Goal: Information Seeking & Learning: Get advice/opinions

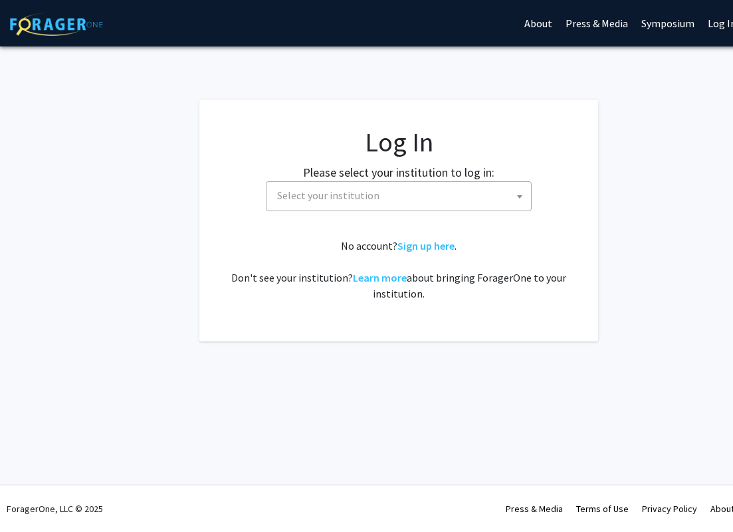
select select
click at [425, 183] on span "Select your institution" at bounding box center [401, 195] width 259 height 27
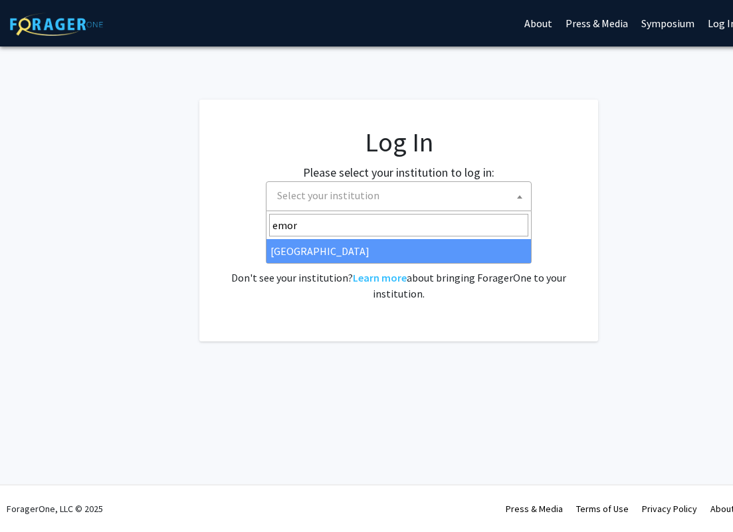
type input "emor"
select select "12"
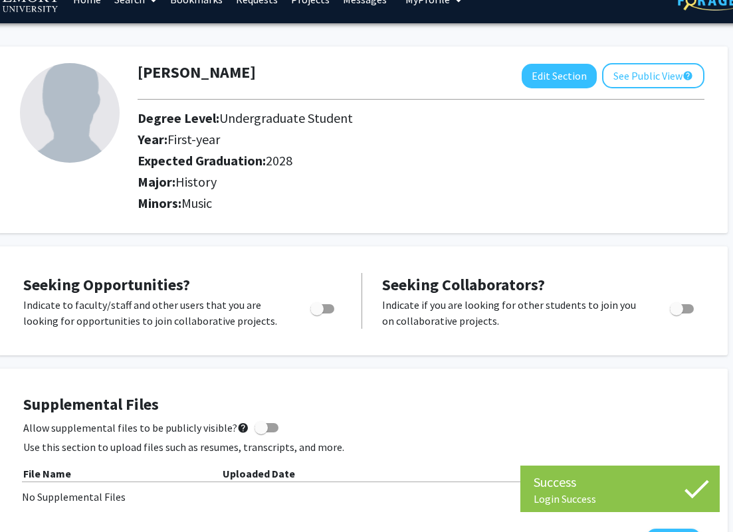
scroll to position [25, 38]
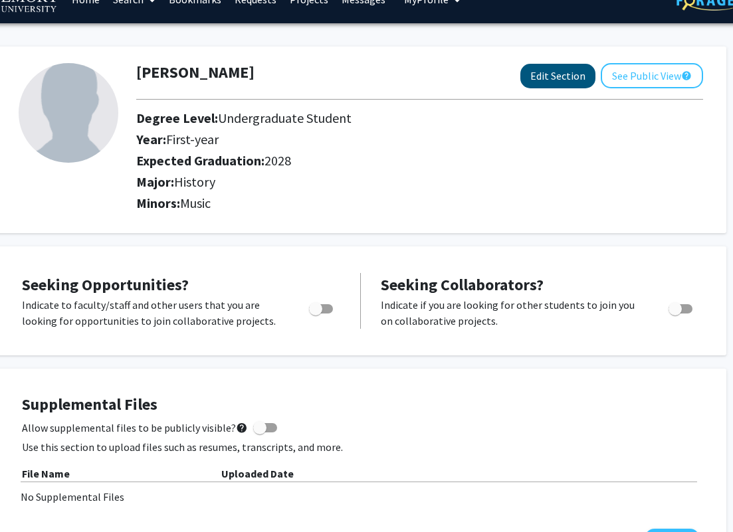
click at [535, 84] on button "Edit Section" at bounding box center [557, 76] width 75 height 25
select select "first-year"
select select "2028"
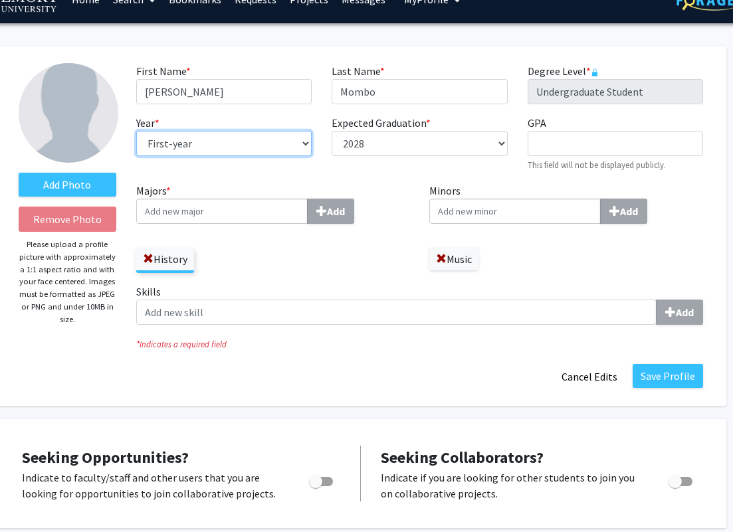
select select "junior"
click at [226, 217] on input "Majors * Add" at bounding box center [221, 211] width 171 height 25
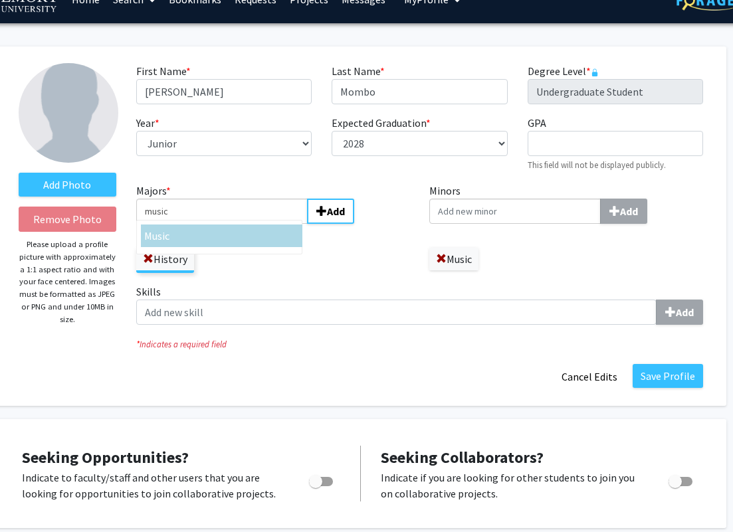
type input "music"
click at [199, 240] on div "Music" at bounding box center [221, 236] width 155 height 16
click at [199, 224] on input "music" at bounding box center [221, 211] width 171 height 25
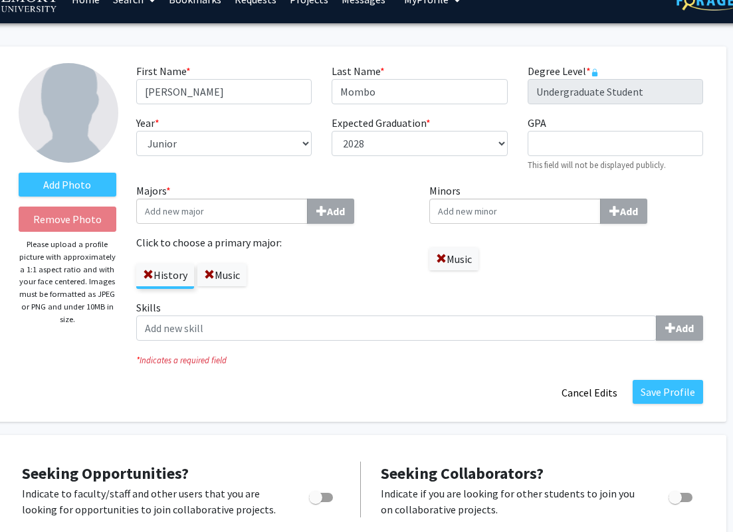
click at [432, 249] on div "Music" at bounding box center [566, 252] width 274 height 36
click at [434, 260] on label "Music" at bounding box center [453, 259] width 49 height 23
click at [441, 260] on span at bounding box center [441, 259] width 11 height 11
click at [665, 400] on button "Save Profile" at bounding box center [667, 392] width 70 height 24
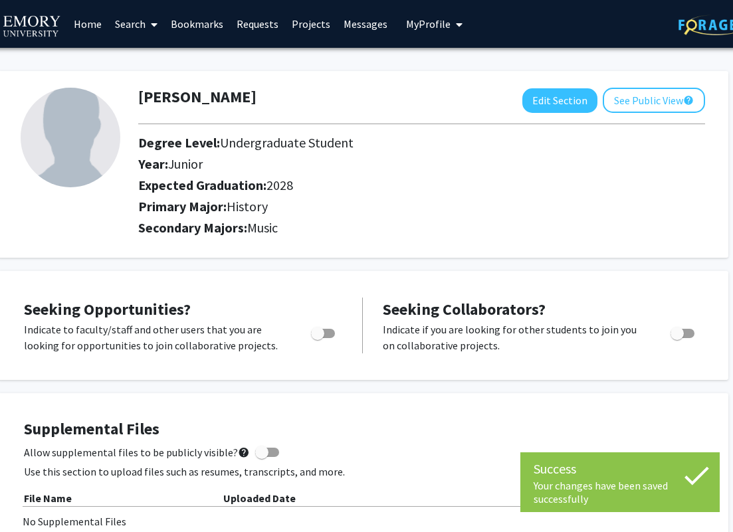
scroll to position [0, 36]
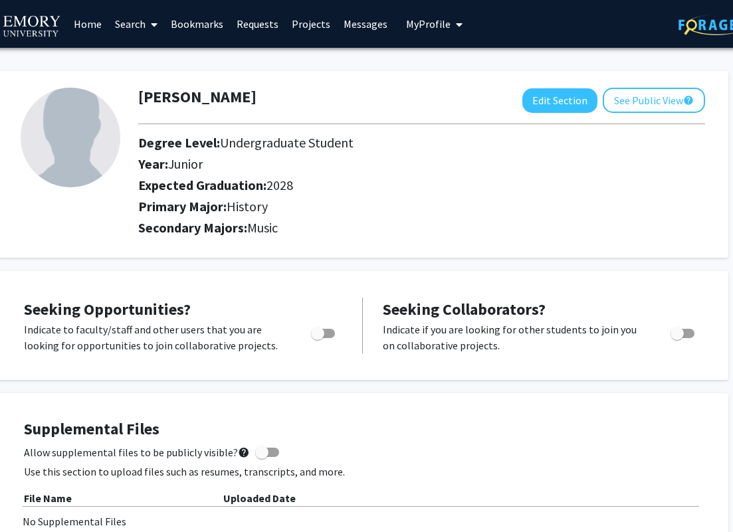
click at [141, 23] on link "Search" at bounding box center [136, 24] width 56 height 46
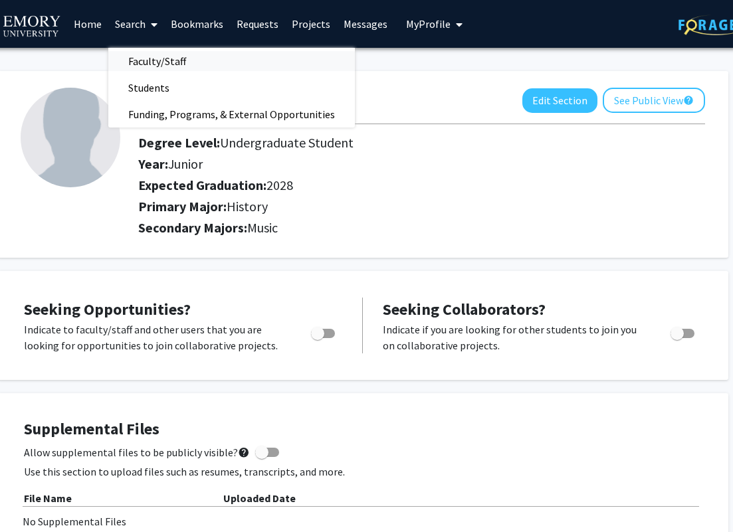
click at [155, 53] on span "Faculty/Staff" at bounding box center [157, 61] width 98 height 27
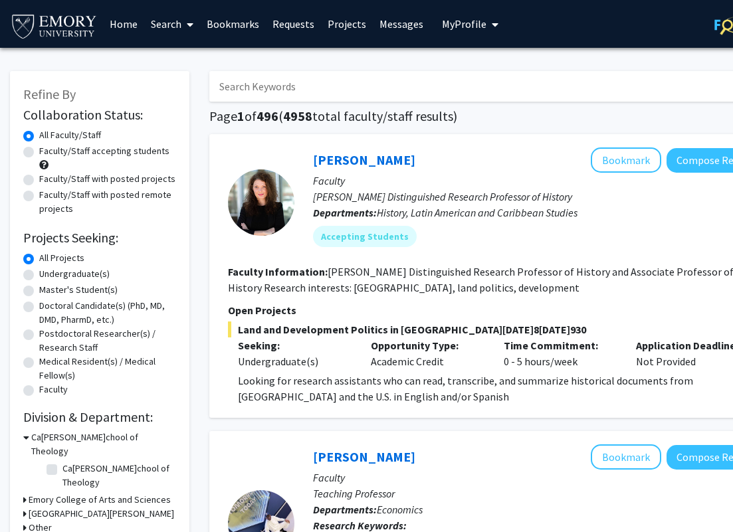
click at [154, 152] on label "Faculty/Staff accepting students" at bounding box center [104, 151] width 130 height 14
click at [48, 152] on input "Faculty/Staff accepting students" at bounding box center [43, 148] width 9 height 9
radio input "true"
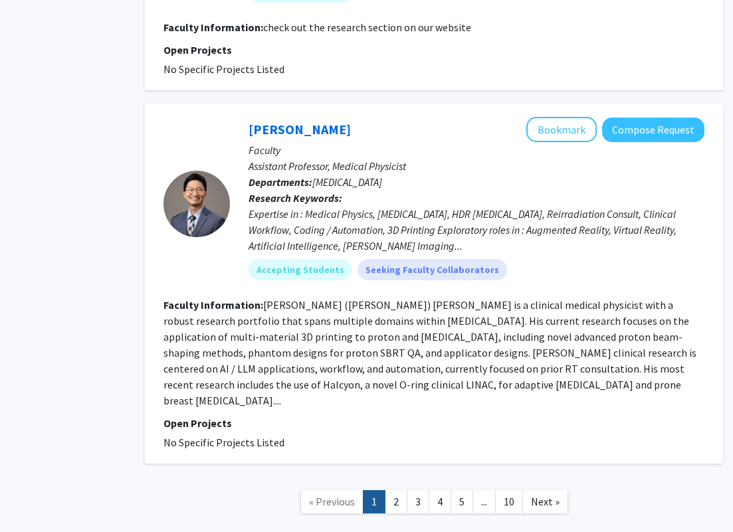
scroll to position [3937, 0]
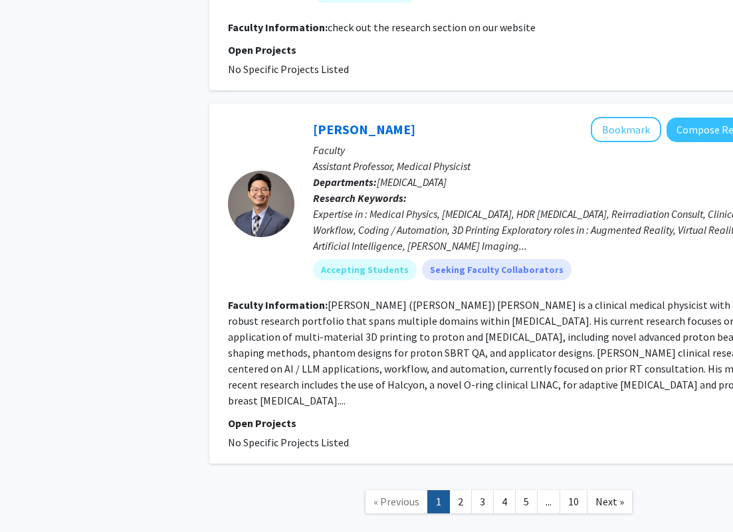
radio input "true"
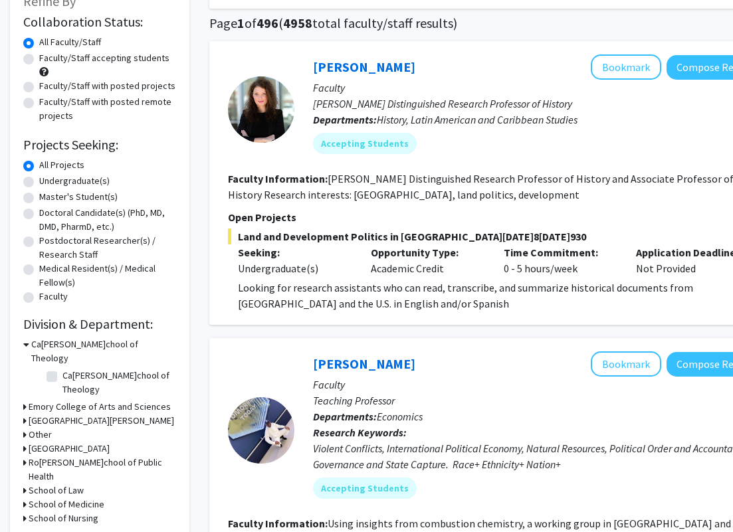
scroll to position [152, 0]
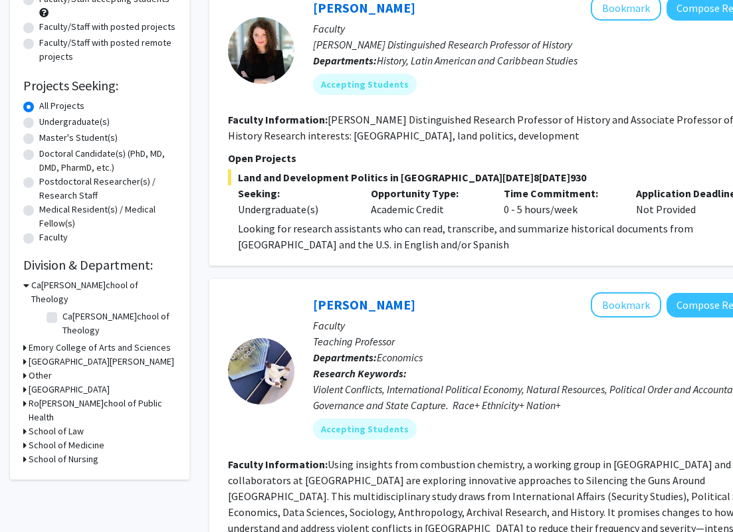
click at [94, 341] on h3 "Emory College of Arts and Sciences" at bounding box center [100, 348] width 142 height 14
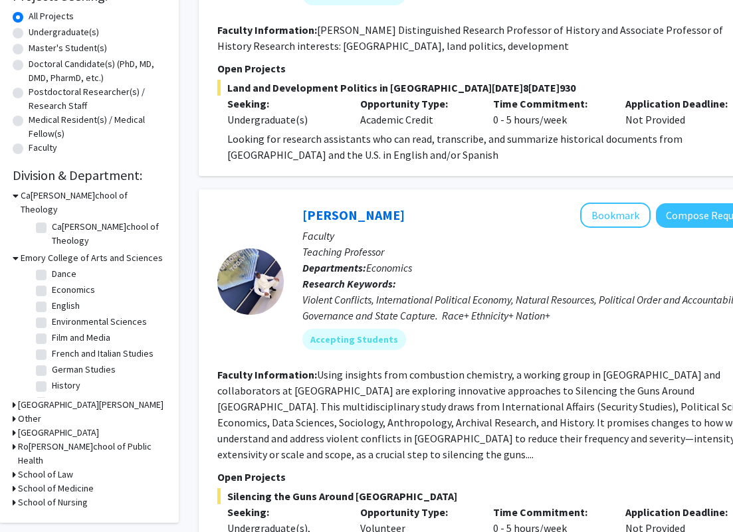
scroll to position [179, 0]
click at [56, 376] on label "History" at bounding box center [66, 383] width 29 height 14
click at [56, 376] on input "History" at bounding box center [56, 380] width 9 height 9
checkbox input "true"
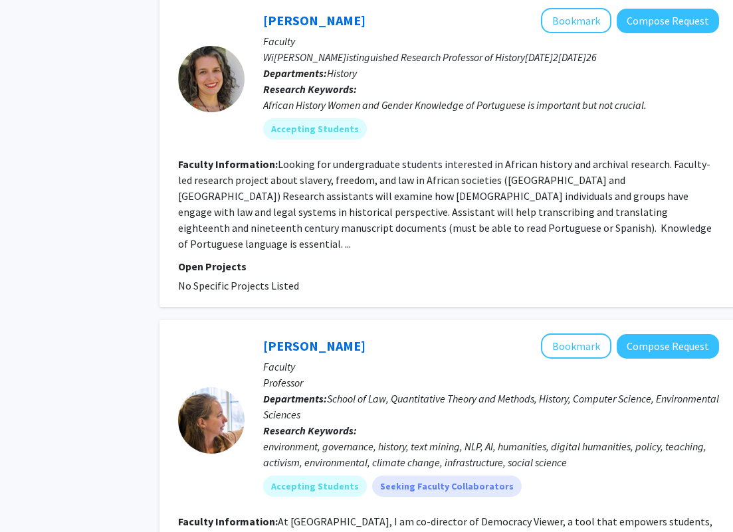
scroll to position [683, 50]
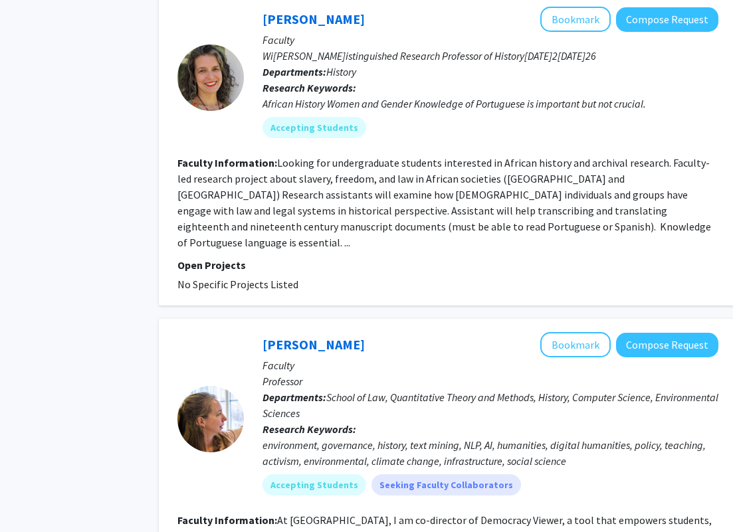
click at [500, 232] on fg-read-more "Looking for undergraduate students interested in African history and archival r…" at bounding box center [443, 202] width 533 height 93
click at [503, 232] on fg-read-more "Looking for undergraduate students interested in African history and archival r…" at bounding box center [443, 202] width 533 height 93
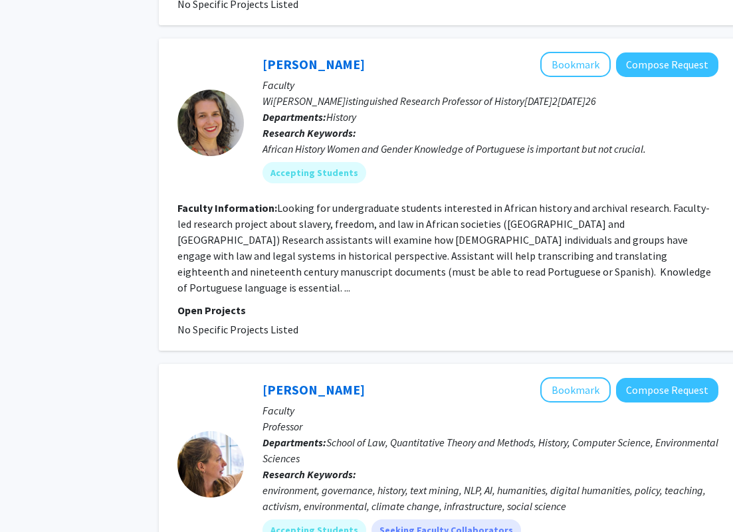
scroll to position [628, 54]
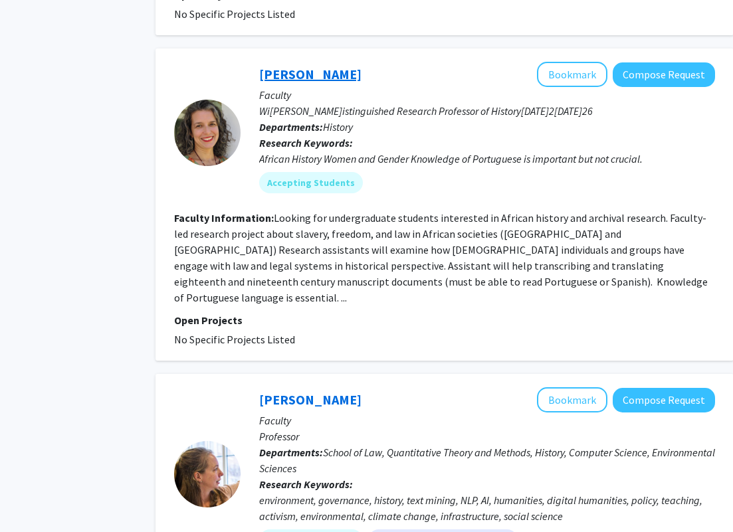
click at [284, 75] on link "Mariana Candido" at bounding box center [310, 74] width 102 height 17
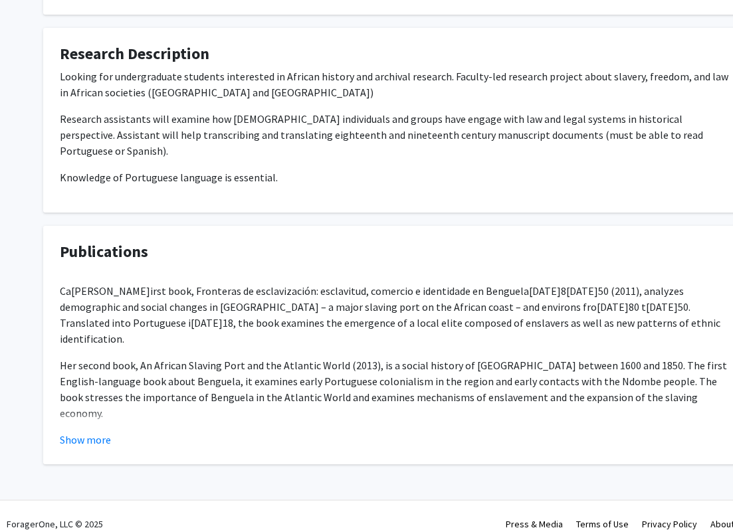
scroll to position [615, 0]
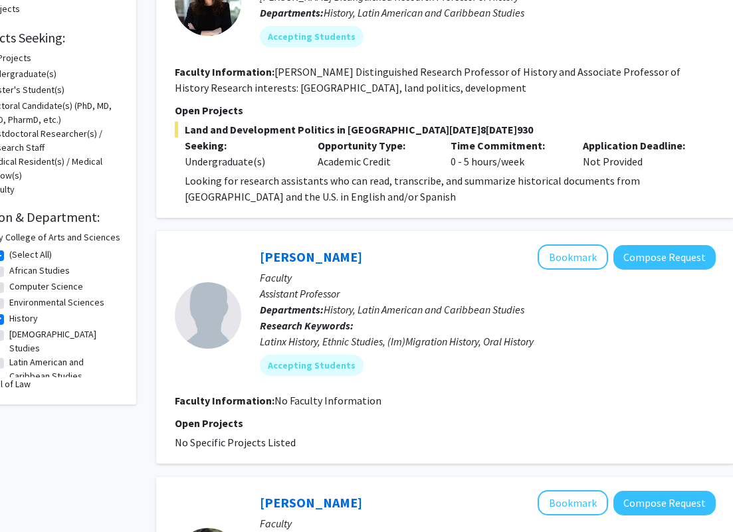
scroll to position [228, 53]
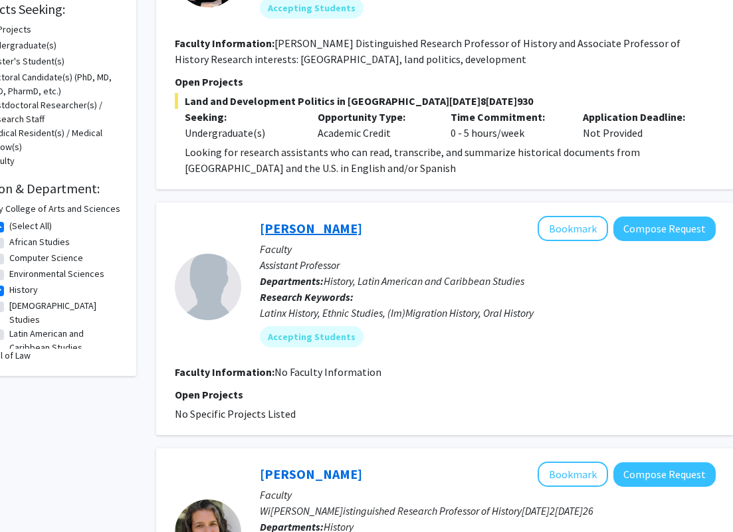
click at [280, 225] on link "Iliana Yamileth Rodriguez" at bounding box center [311, 228] width 102 height 17
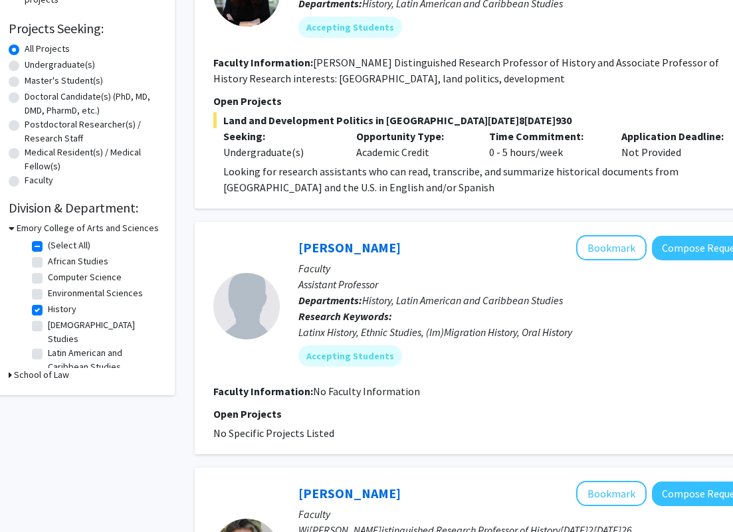
click at [74, 263] on label "African Studies" at bounding box center [78, 261] width 60 height 14
click at [56, 263] on input "African Studies" at bounding box center [52, 258] width 9 height 9
checkbox input "true"
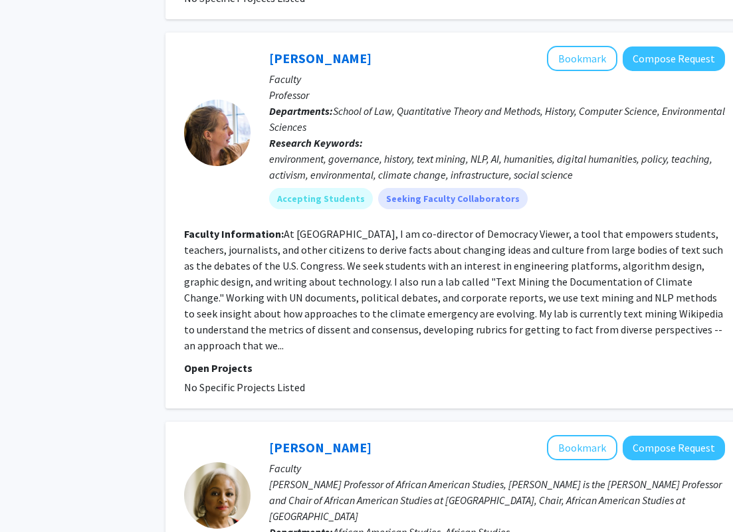
scroll to position [966, 44]
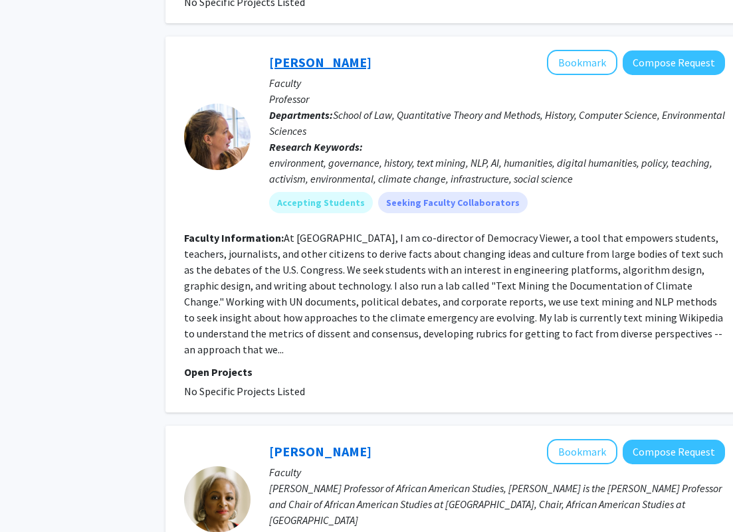
click at [295, 54] on link "Jo Guldi" at bounding box center [320, 62] width 102 height 17
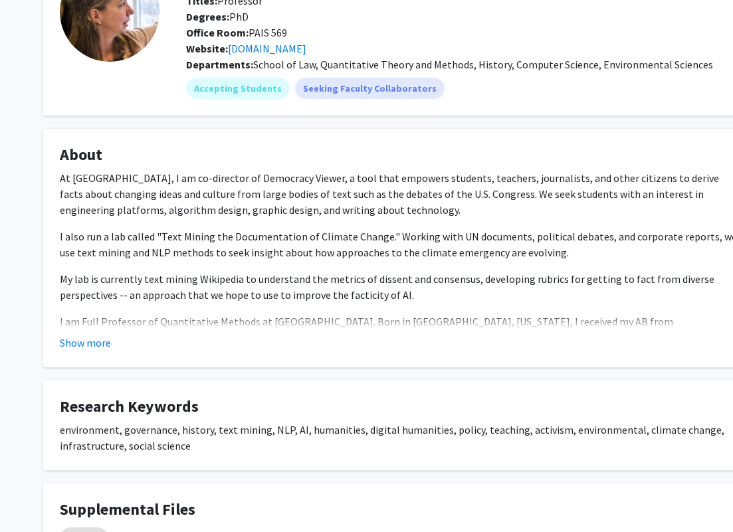
scroll to position [224, 0]
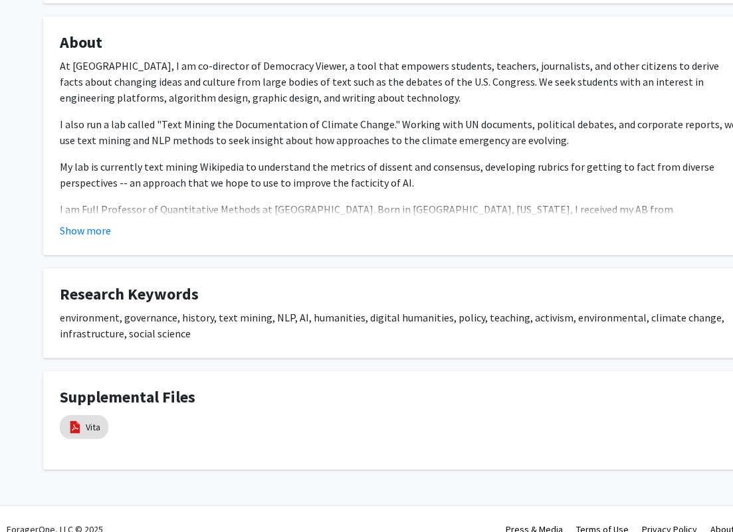
click at [351, 118] on p "I also run a lab called "Text Mining the Documentation of Climate Change." Work…" at bounding box center [398, 132] width 677 height 32
click at [86, 238] on button "Show more" at bounding box center [85, 230] width 51 height 16
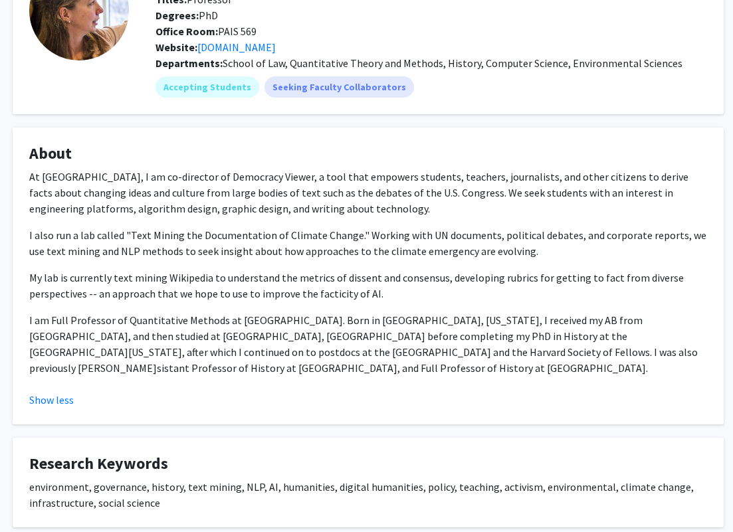
scroll to position [116, 27]
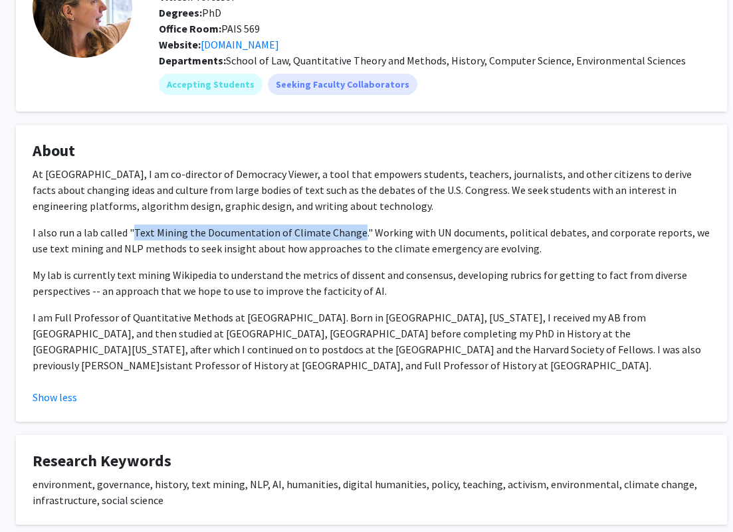
drag, startPoint x: 133, startPoint y: 232, endPoint x: 353, endPoint y: 230, distance: 219.2
click at [353, 230] on p "I also run a lab called "Text Mining the Documentation of Climate Change." Work…" at bounding box center [371, 240] width 677 height 32
copy p "Text Mining the Documentation of Climate Change"
click at [480, 178] on p "At Emory, I am co-director of Democracy Viewer, a tool that empowers students, …" at bounding box center [371, 190] width 677 height 48
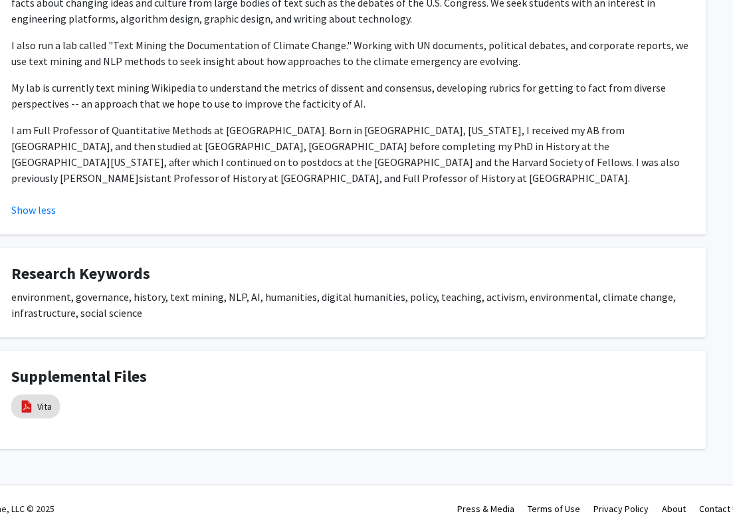
scroll to position [304, 48]
click at [35, 416] on mat-chip "Vita" at bounding box center [35, 407] width 48 height 24
click at [48, 402] on link "Vita" at bounding box center [44, 407] width 15 height 14
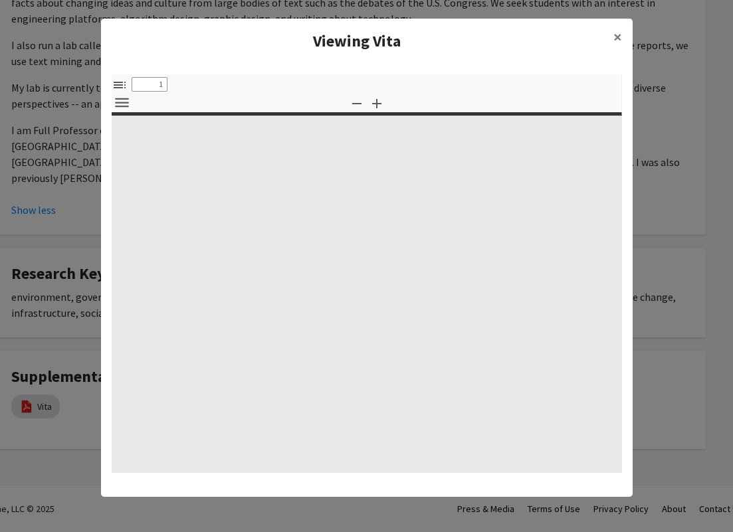
select select "custom"
type input "0"
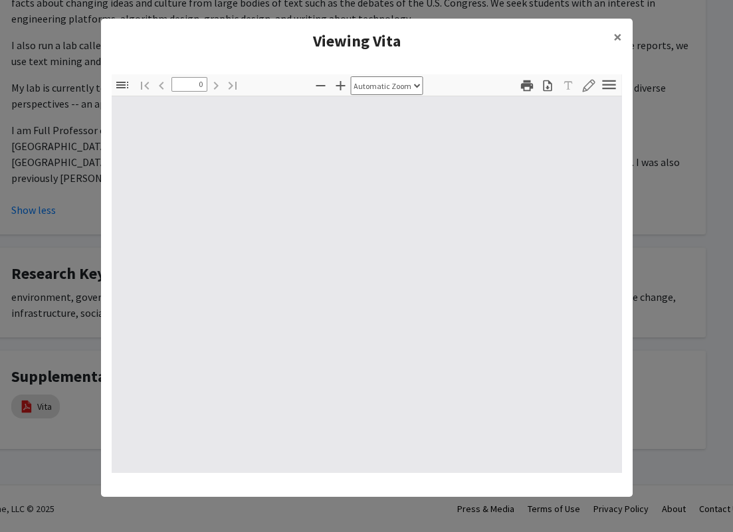
select select "custom"
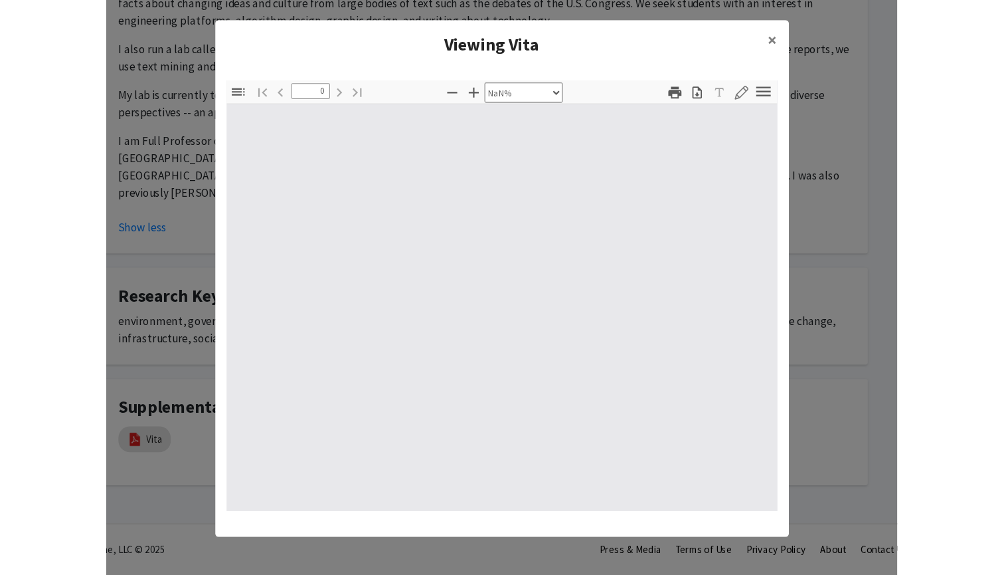
scroll to position [262, 0]
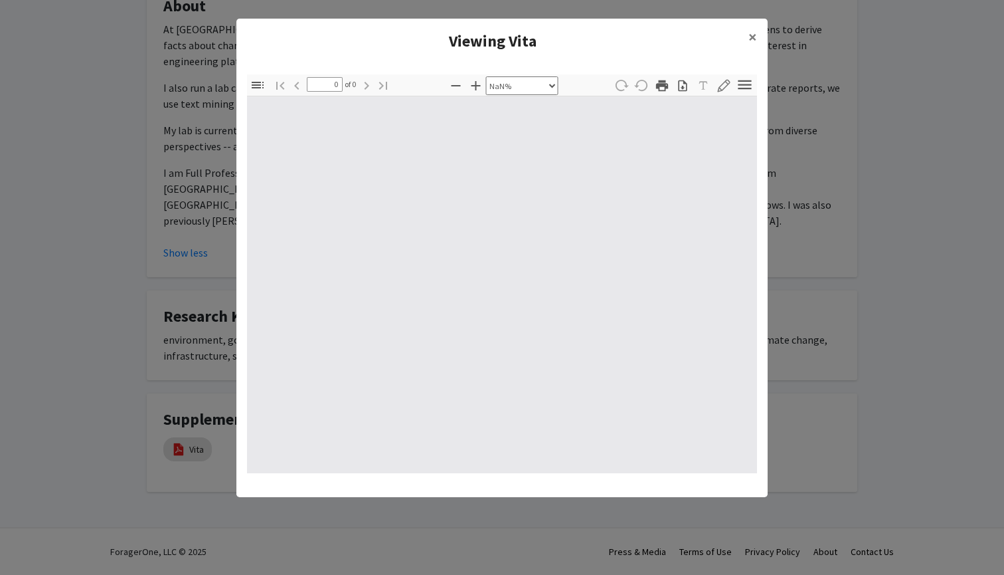
click at [280, 216] on div at bounding box center [502, 284] width 510 height 377
click at [220, 215] on modal-container "Viewing Vita × Thumbnails Document Outline Attachments Layers Current Outline I…" at bounding box center [502, 287] width 1004 height 575
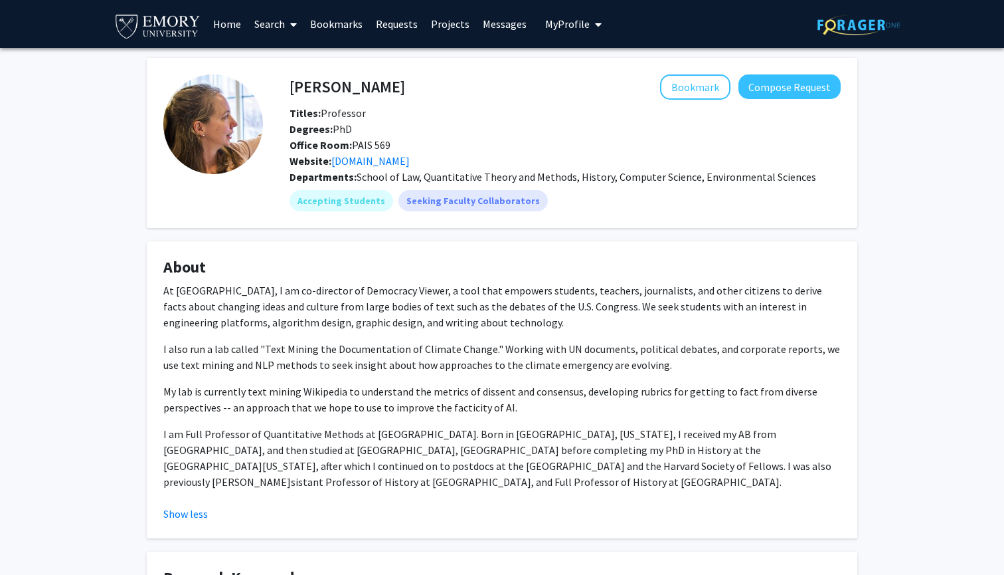
scroll to position [0, 0]
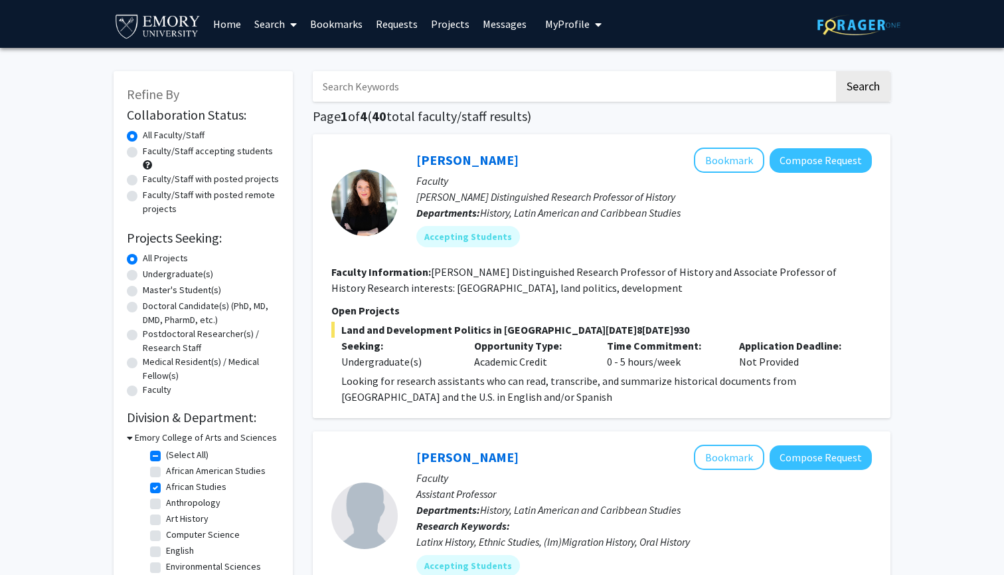
click at [352, 96] on input "Search Keywords" at bounding box center [573, 86] width 521 height 31
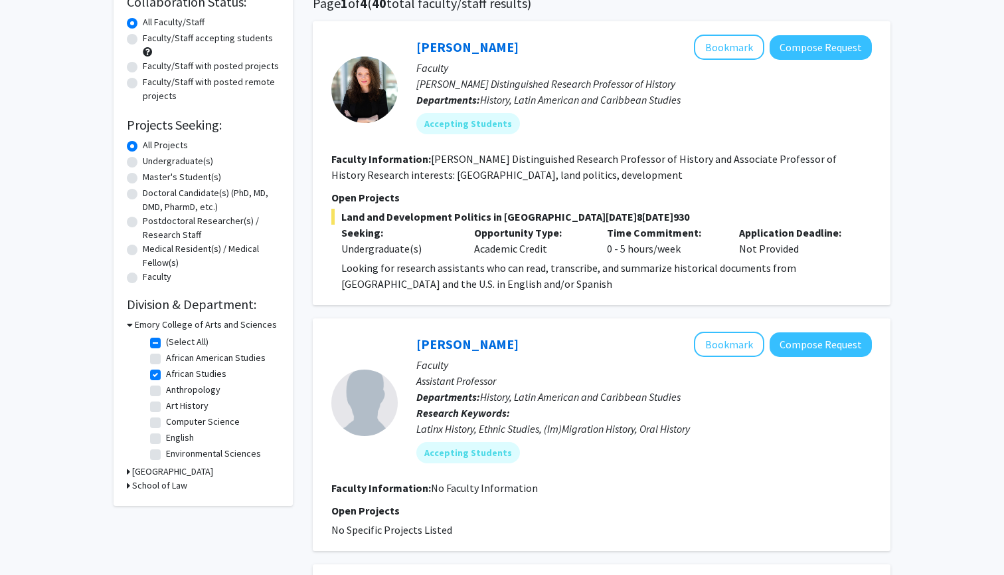
scroll to position [121, 0]
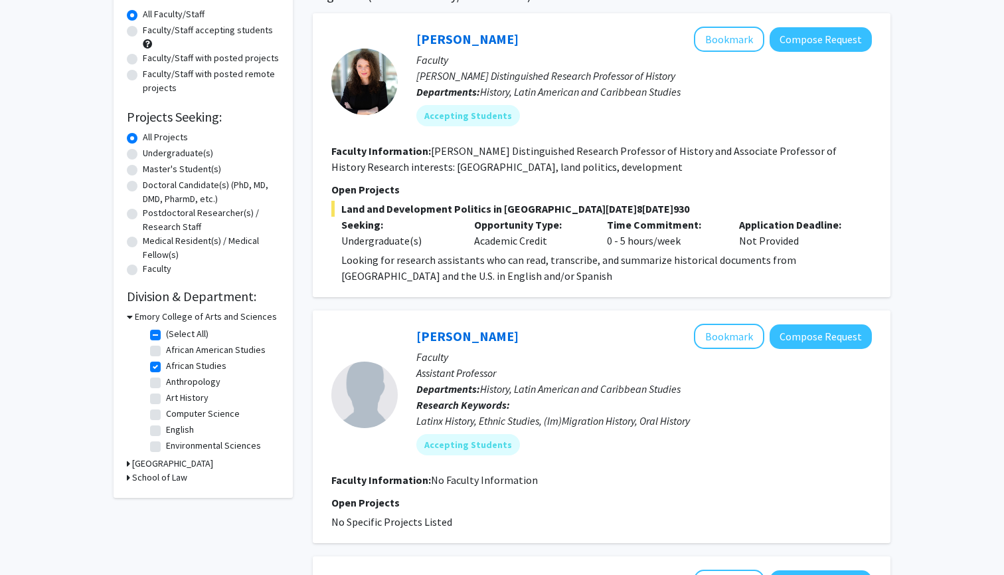
click at [166, 370] on label "African Studies" at bounding box center [196, 366] width 60 height 14
click at [166, 367] on input "African Studies" at bounding box center [170, 363] width 9 height 9
checkbox input "false"
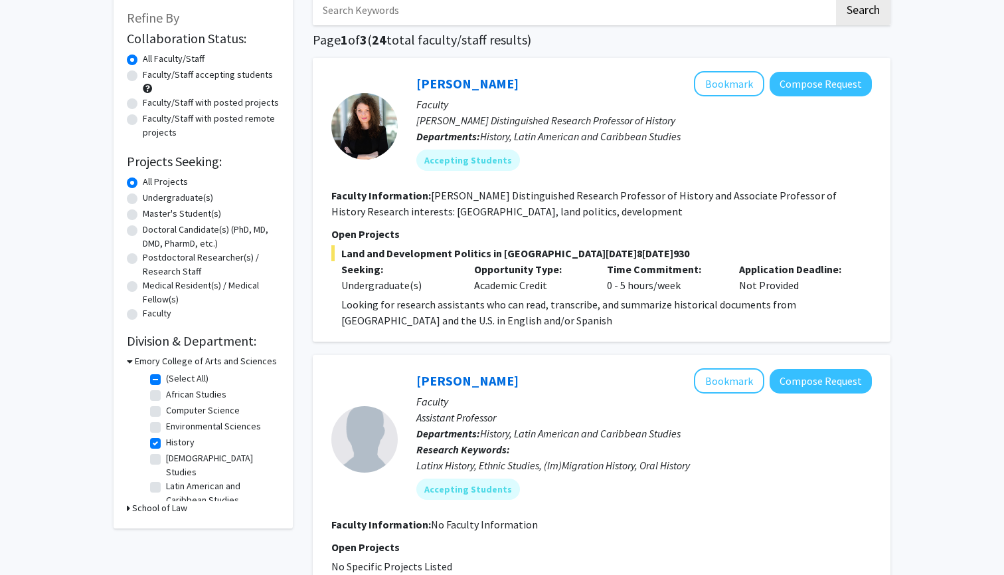
scroll to position [102, 0]
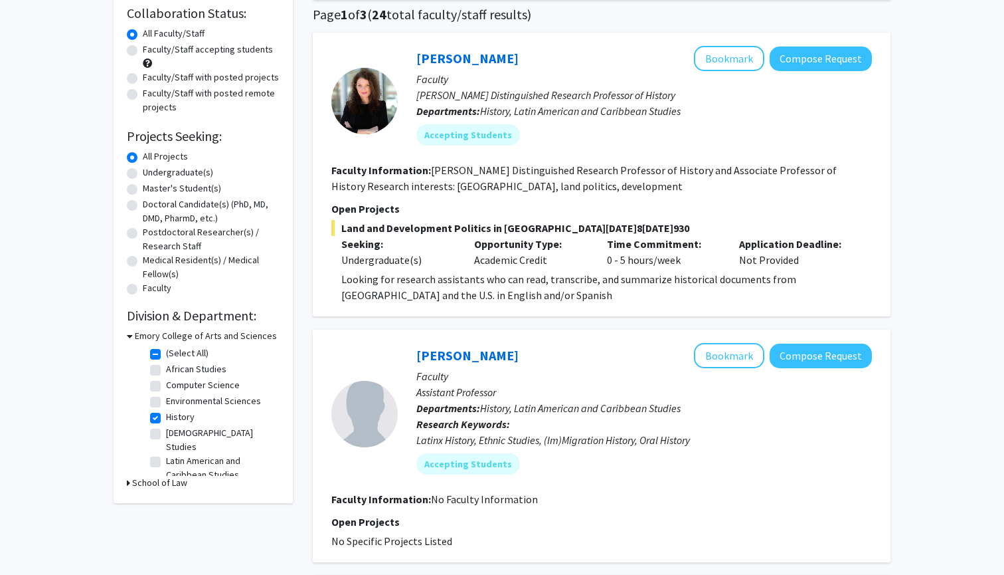
click at [166, 419] on label "History" at bounding box center [180, 417] width 29 height 14
click at [166, 418] on input "History" at bounding box center [170, 414] width 9 height 9
checkbox input "false"
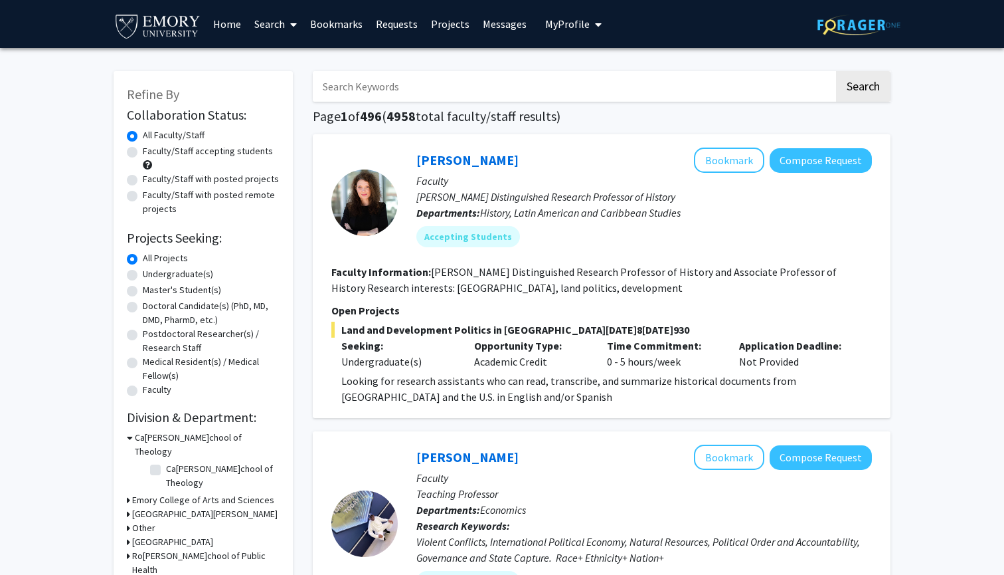
click at [350, 89] on input "Search Keywords" at bounding box center [573, 86] width 521 height 31
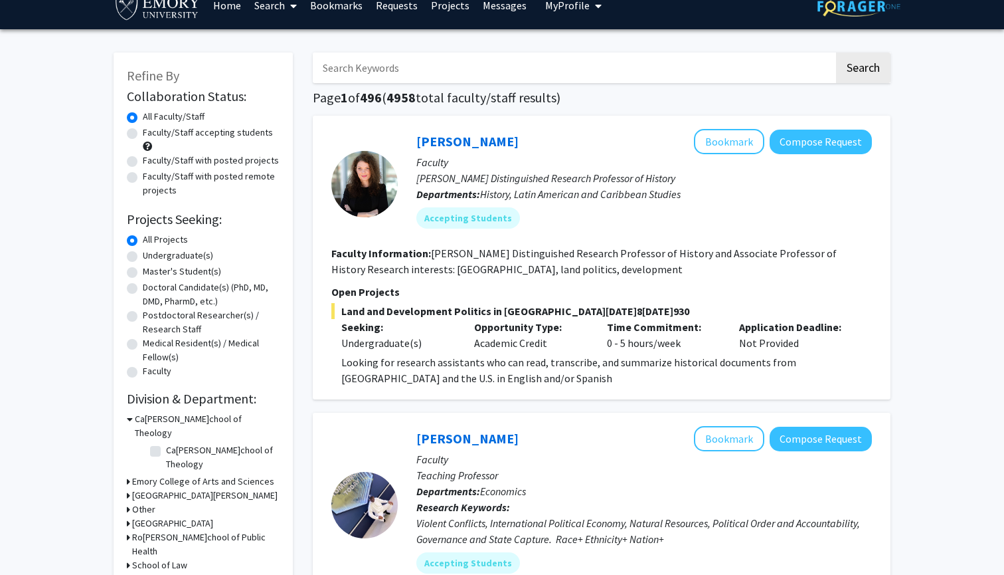
scroll to position [24, 0]
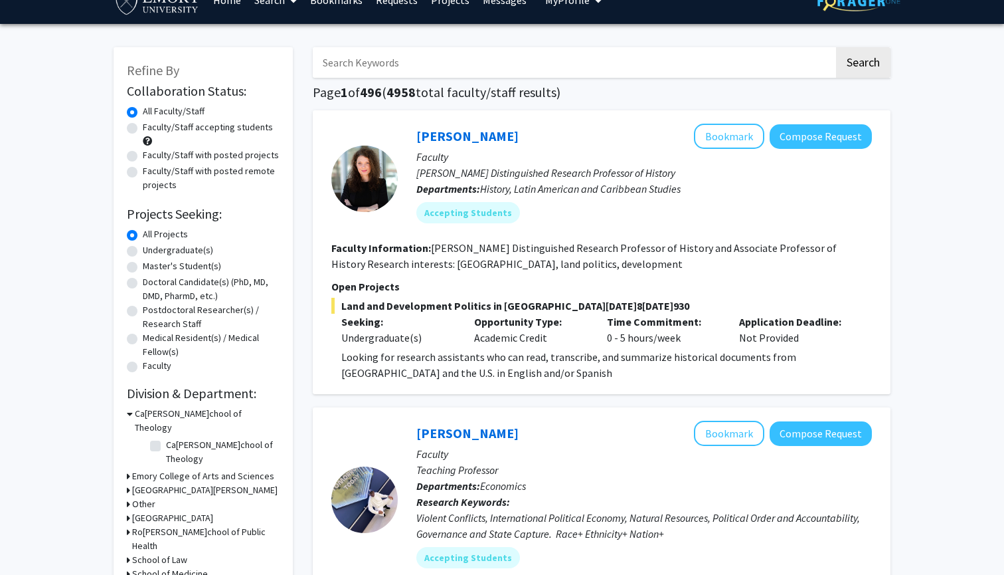
click at [231, 133] on label "Faculty/Staff accepting students" at bounding box center [208, 127] width 130 height 14
click at [151, 129] on input "Faculty/Staff accepting students" at bounding box center [147, 124] width 9 height 9
radio input "true"
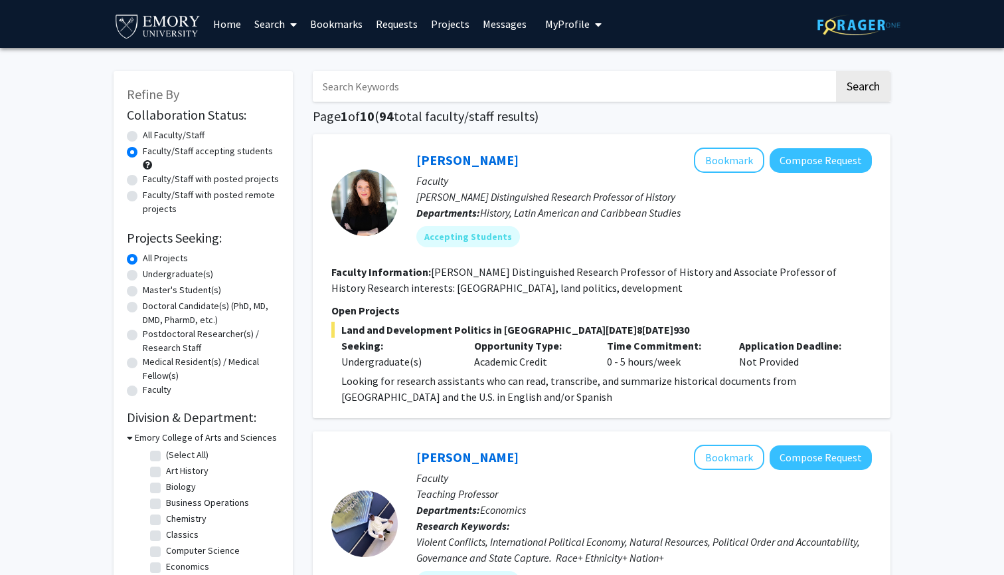
click at [391, 94] on input "Search Keywords" at bounding box center [573, 86] width 521 height 31
type input "humanities"
click at [732, 88] on button "Search" at bounding box center [863, 86] width 54 height 31
radio input "true"
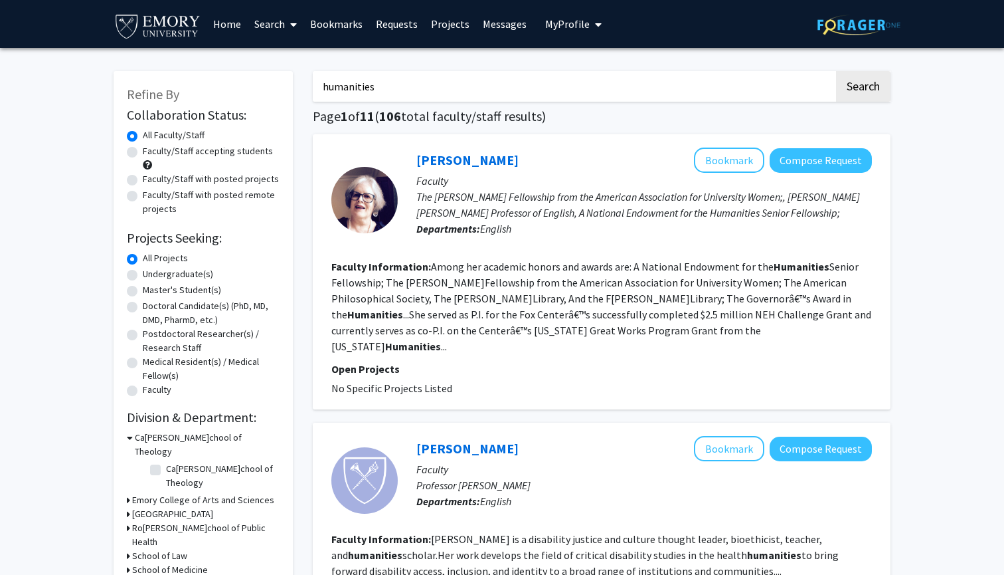
click at [261, 158] on label "Faculty/Staff accepting students" at bounding box center [208, 151] width 130 height 14
click at [151, 153] on input "Faculty/Staff accepting students" at bounding box center [147, 148] width 9 height 9
radio input "true"
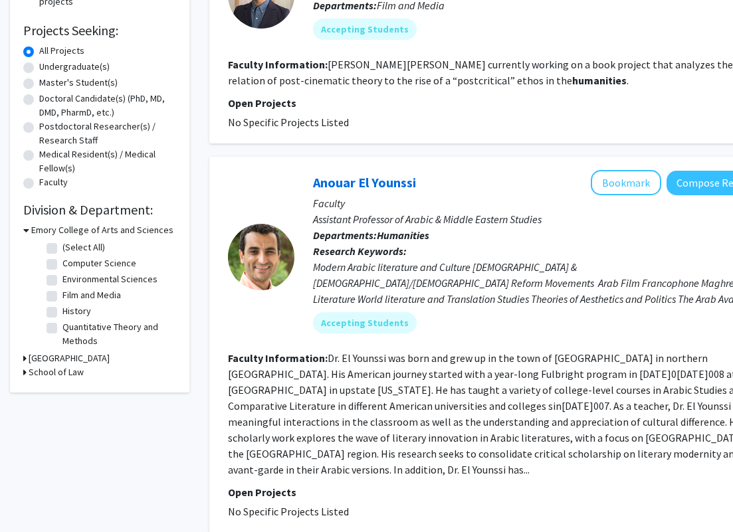
scroll to position [224, 0]
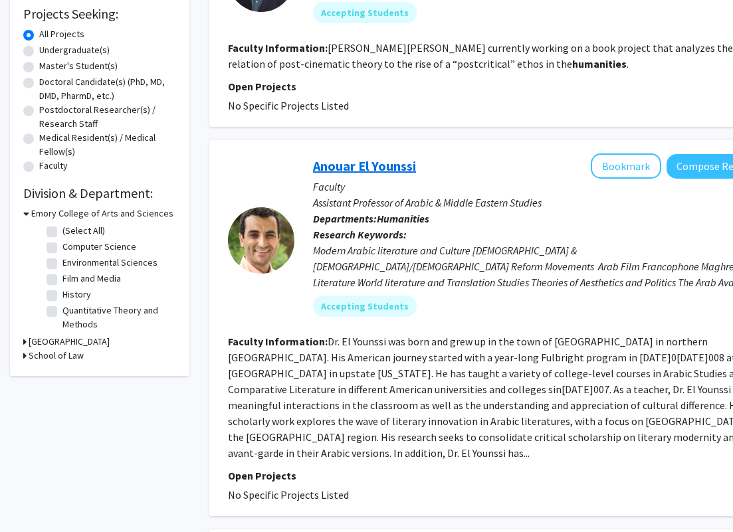
click at [345, 167] on link "Anouar El Younssi" at bounding box center [364, 165] width 103 height 17
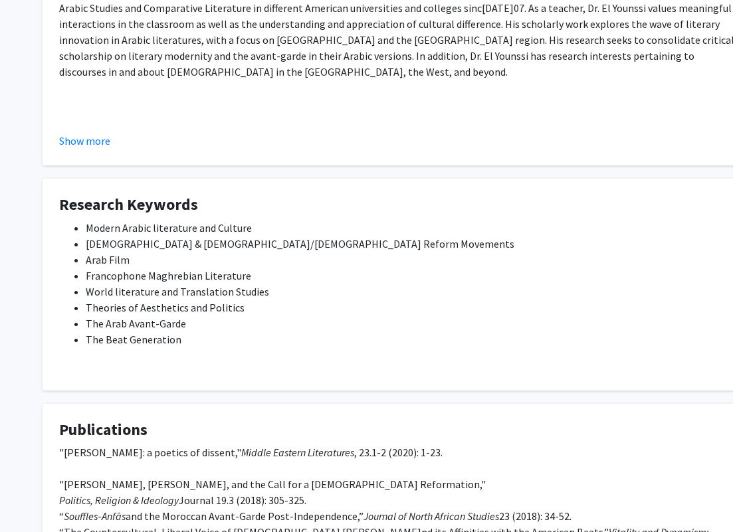
scroll to position [316, 1]
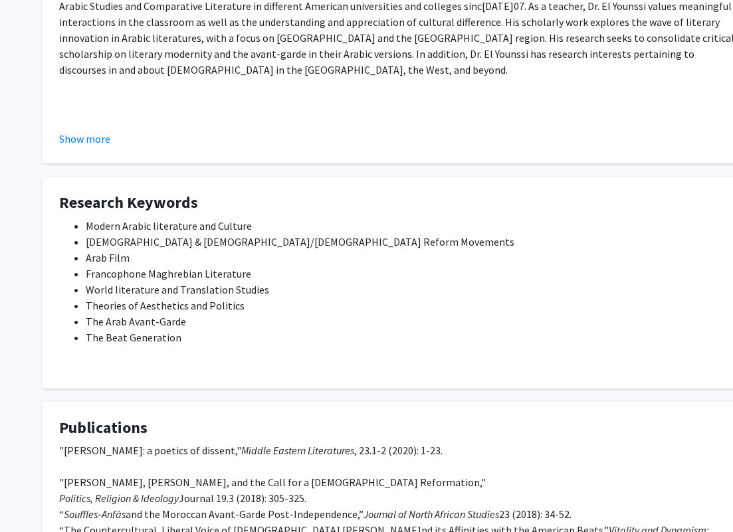
click at [97, 149] on fg-card "About Dr. El Younssi was born and grew up in the town of Ksar El Kebir in north…" at bounding box center [398, 44] width 711 height 238
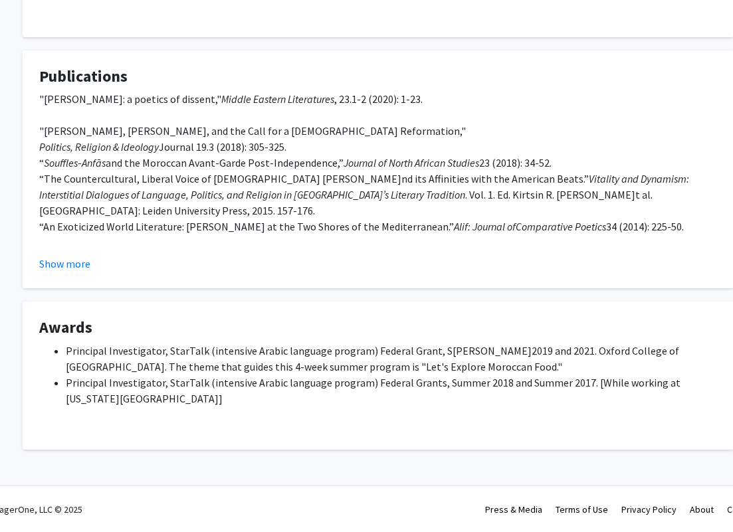
scroll to position [604, 0]
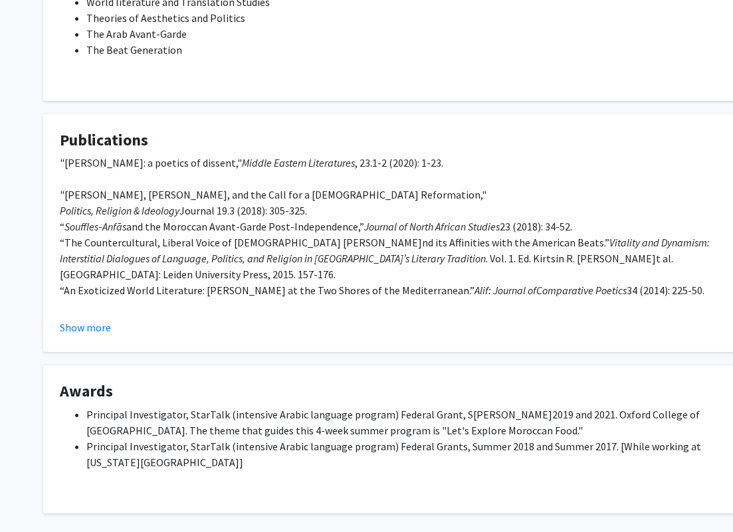
click at [102, 389] on h4 "Awards" at bounding box center [398, 391] width 677 height 19
click at [102, 399] on h4 "Awards" at bounding box center [398, 391] width 677 height 19
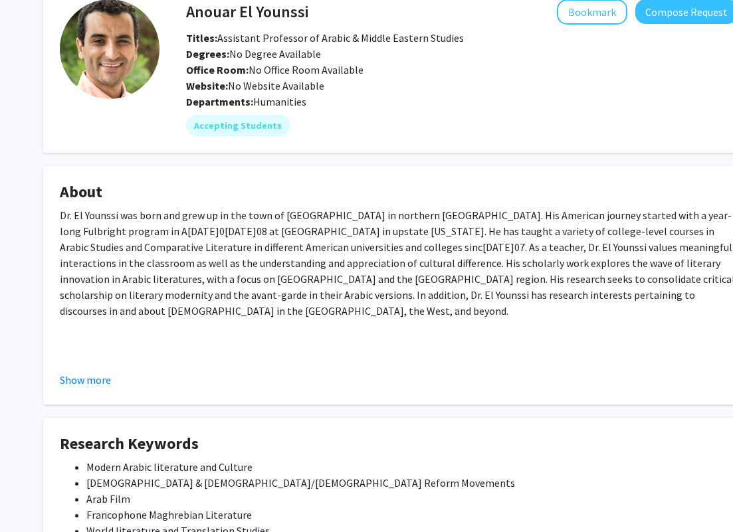
scroll to position [88, 0]
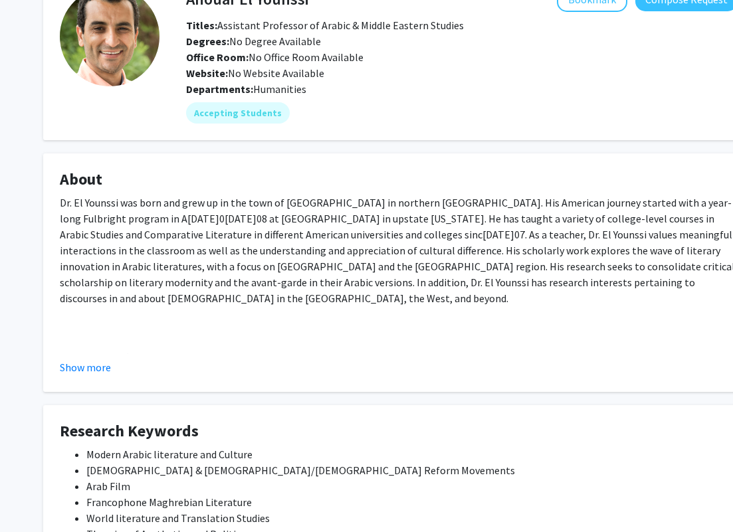
click at [120, 437] on h4 "Research Keywords" at bounding box center [398, 431] width 677 height 19
click at [111, 430] on h4 "Research Keywords" at bounding box center [398, 431] width 677 height 19
click at [111, 441] on h4 "Research Keywords" at bounding box center [398, 431] width 677 height 19
click at [120, 435] on h4 "Research Keywords" at bounding box center [398, 431] width 677 height 19
click at [118, 450] on li "Modern Arabic literature and Culture" at bounding box center [411, 454] width 651 height 16
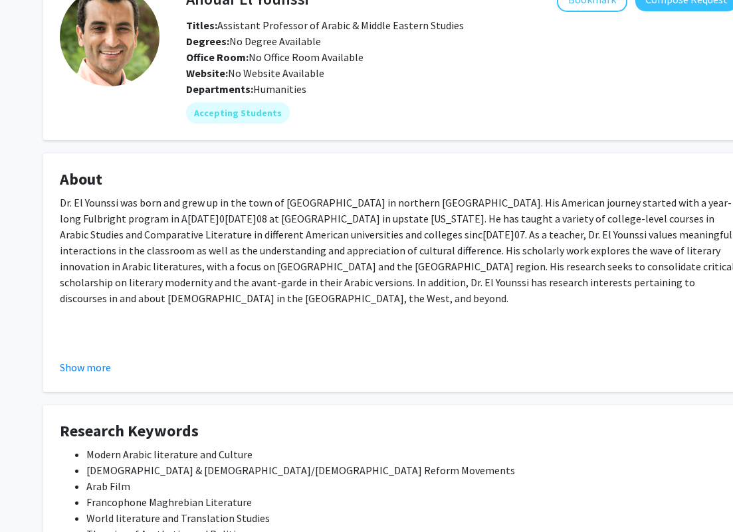
click at [120, 443] on fg-card-title "Research Keywords" at bounding box center [398, 434] width 677 height 25
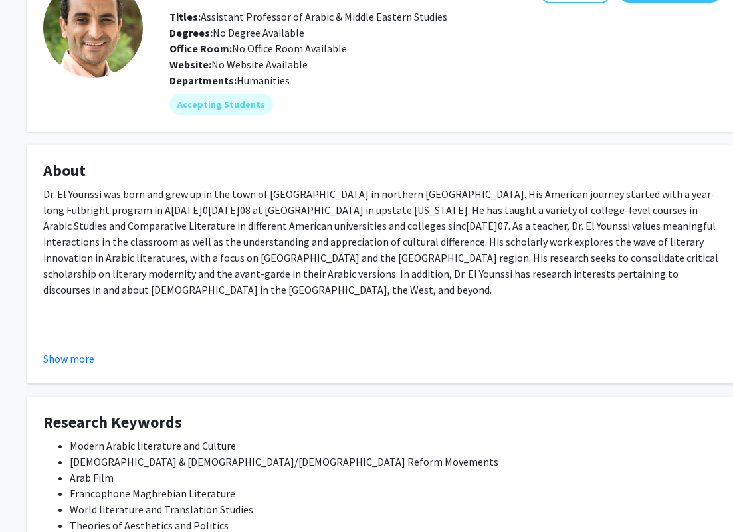
scroll to position [98, 17]
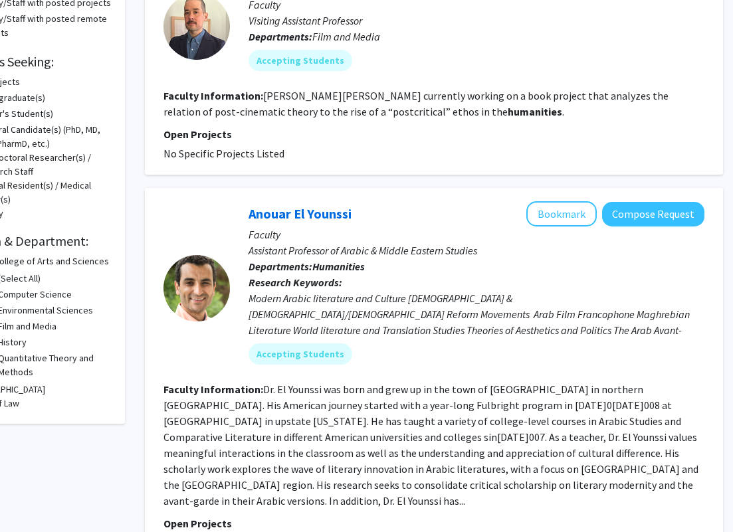
scroll to position [176, 64]
click at [300, 49] on div "Accepting Students" at bounding box center [476, 60] width 461 height 27
click at [297, 51] on div "Accepting Students" at bounding box center [476, 60] width 461 height 27
click at [304, 88] on fg-search-faculty "Nathan Lee Bookmark Compose Request Faculty Visiting Assistant Professor Depart…" at bounding box center [433, 66] width 541 height 190
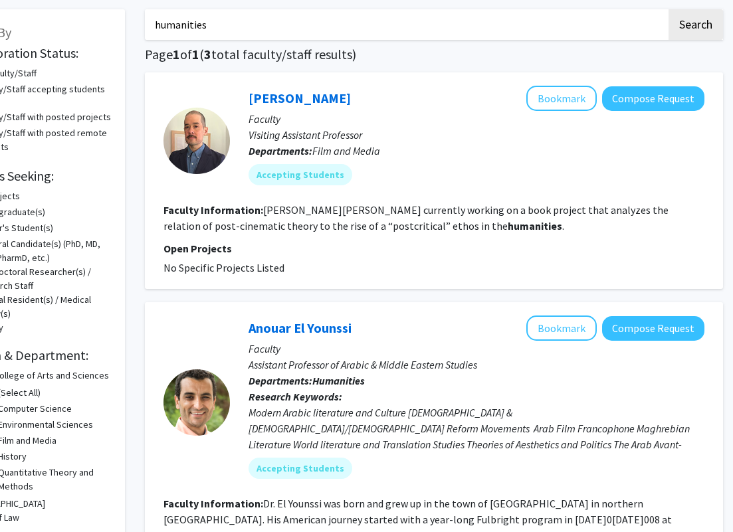
scroll to position [54, 64]
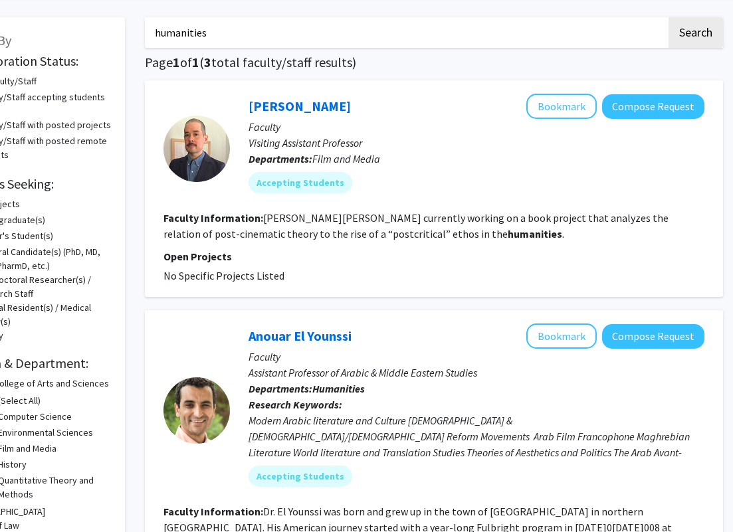
click at [243, 97] on div "Nathan Lee Bookmark Compose Request Faculty Visiting Assistant Professor Depart…" at bounding box center [467, 149] width 474 height 110
click at [237, 100] on div "Nathan Lee Bookmark Compose Request Faculty Visiting Assistant Professor Depart…" at bounding box center [467, 149] width 474 height 110
click at [233, 100] on div "Nathan Lee Bookmark Compose Request Faculty Visiting Assistant Professor Depart…" at bounding box center [467, 149] width 474 height 110
click at [224, 100] on div at bounding box center [196, 149] width 66 height 110
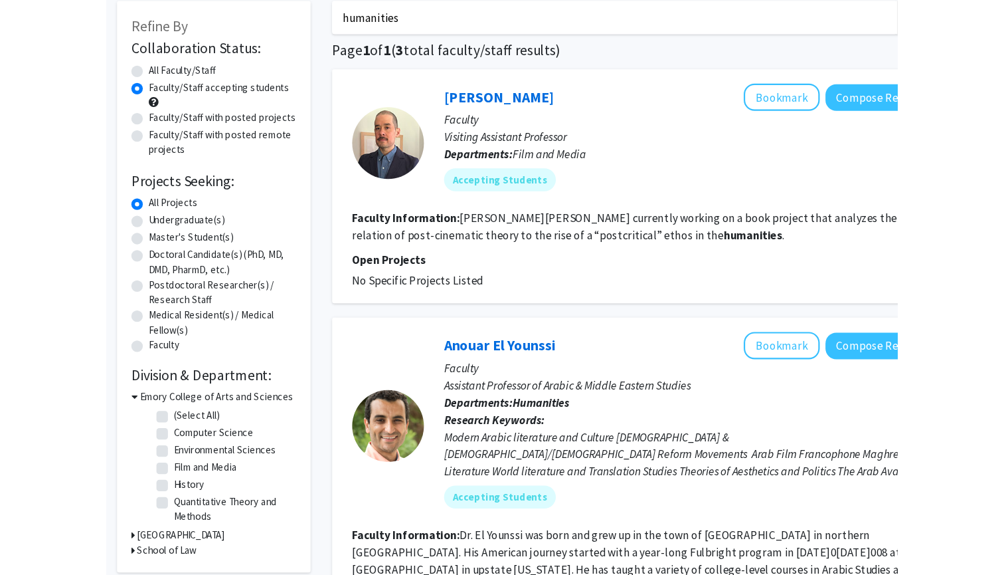
scroll to position [110, 0]
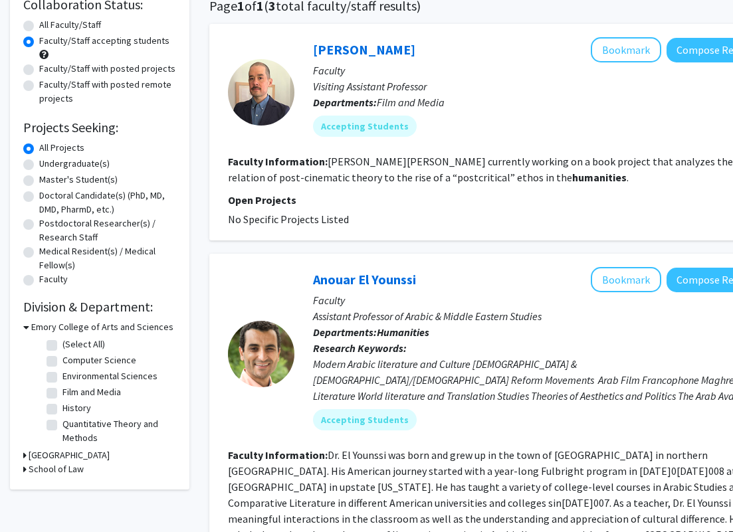
click at [317, 42] on div "Nathan Lee Bookmark Compose Request" at bounding box center [541, 49] width 456 height 25
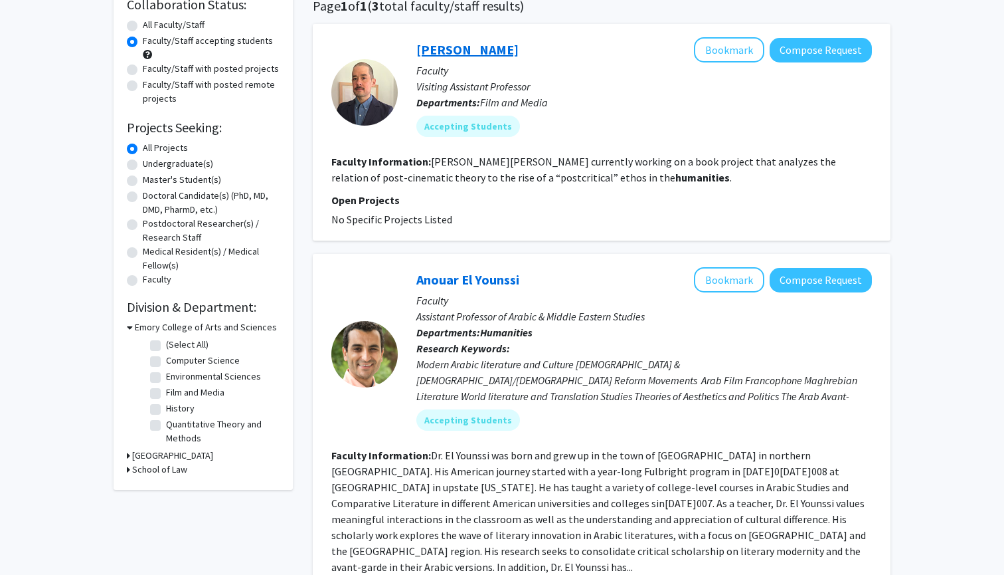
click at [421, 47] on link "Nathan Lee" at bounding box center [467, 49] width 102 height 17
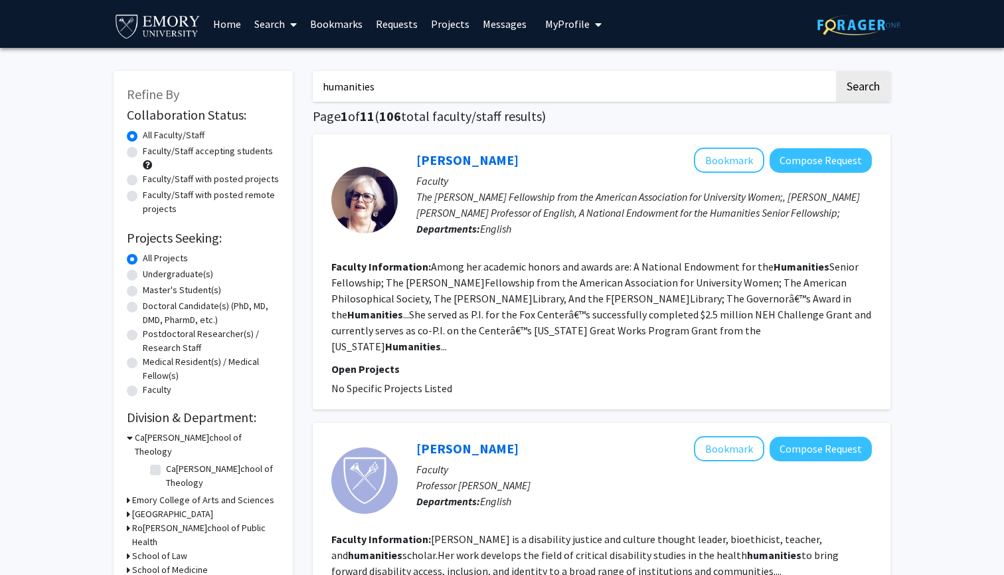
radio input "false"
radio input "true"
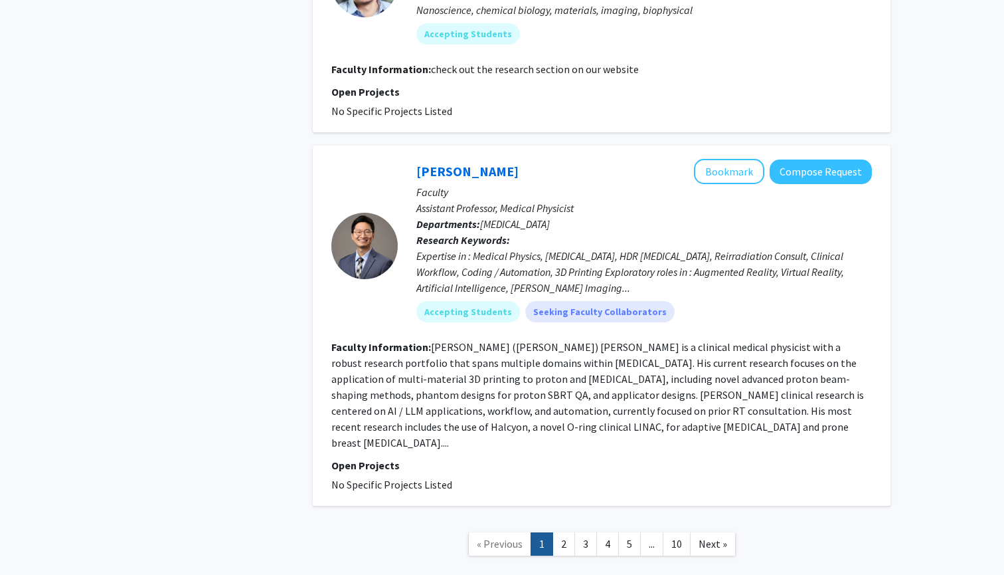
scroll to position [3894, 0]
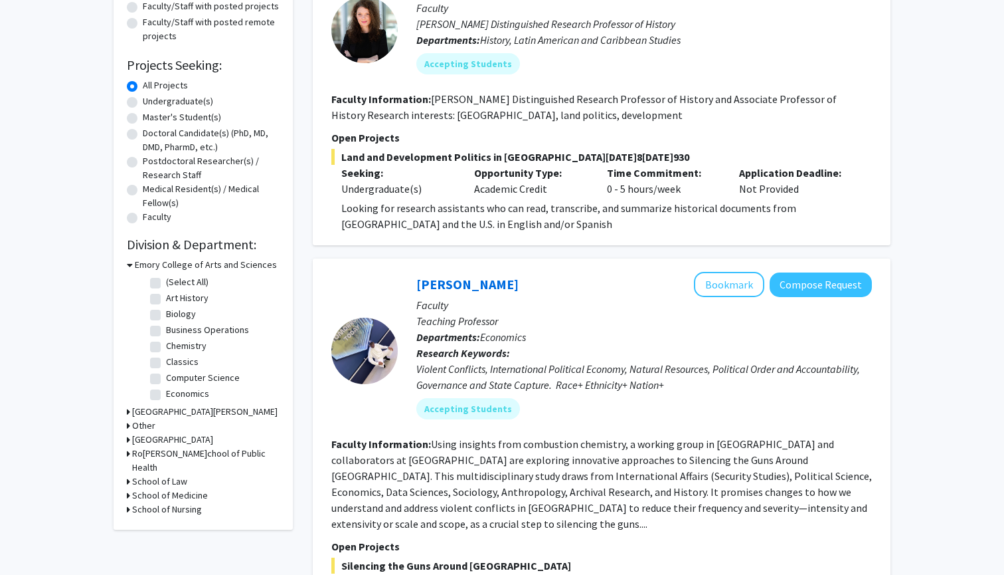
scroll to position [0, 0]
click at [199, 349] on label "Chemistry" at bounding box center [186, 346] width 41 height 14
click at [175, 347] on input "Chemistry" at bounding box center [170, 343] width 9 height 9
checkbox input "true"
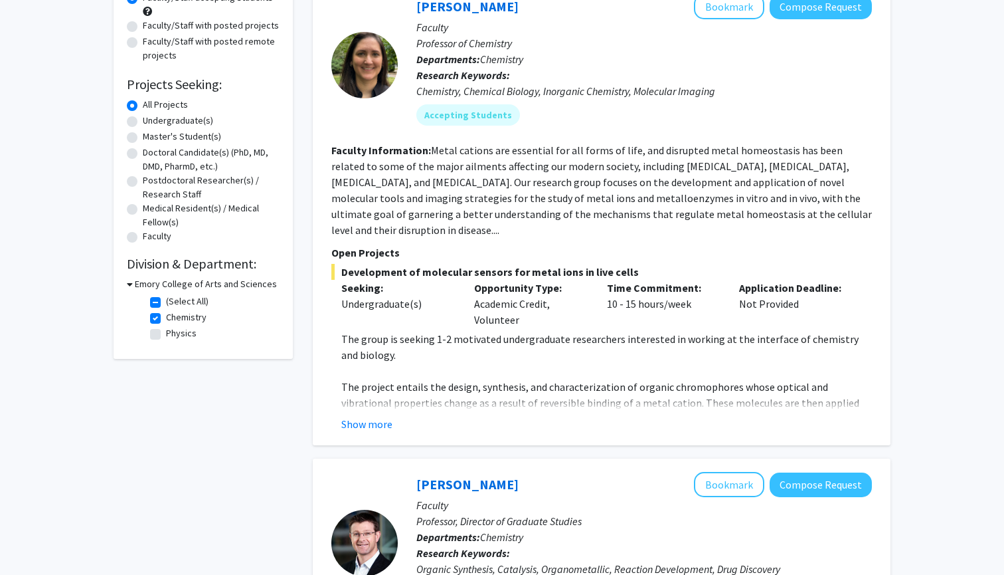
scroll to position [170, 0]
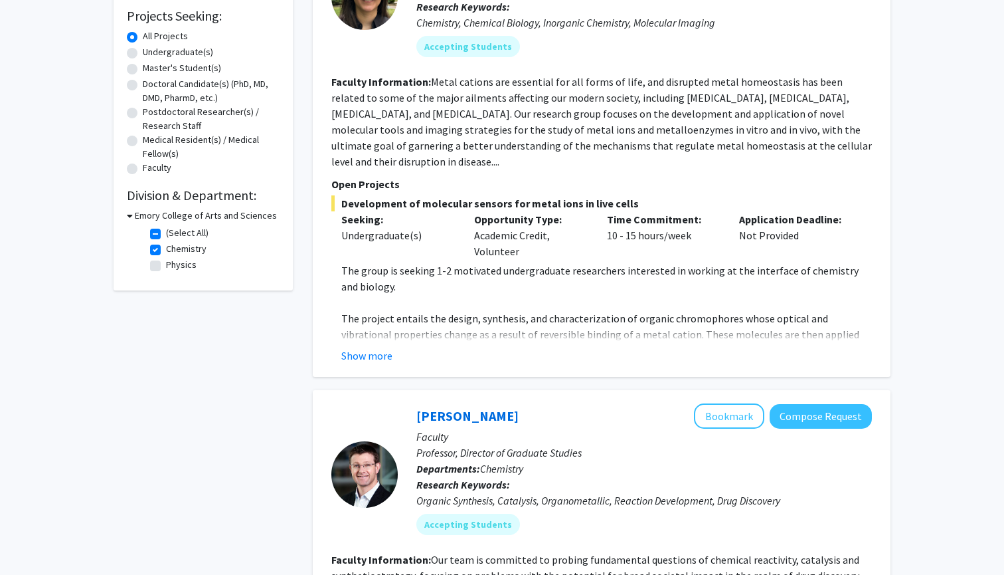
scroll to position [228, 0]
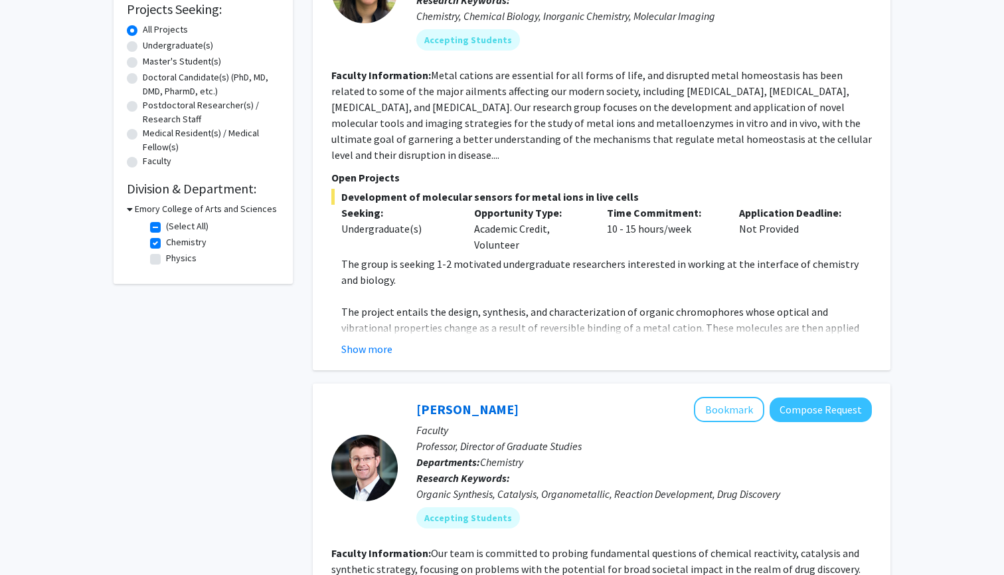
click at [154, 274] on div "Refine By Collaboration Status: Collaboration Status All Faculty/Staff Collabor…" at bounding box center [203, 63] width 179 height 441
checkbox input "false"
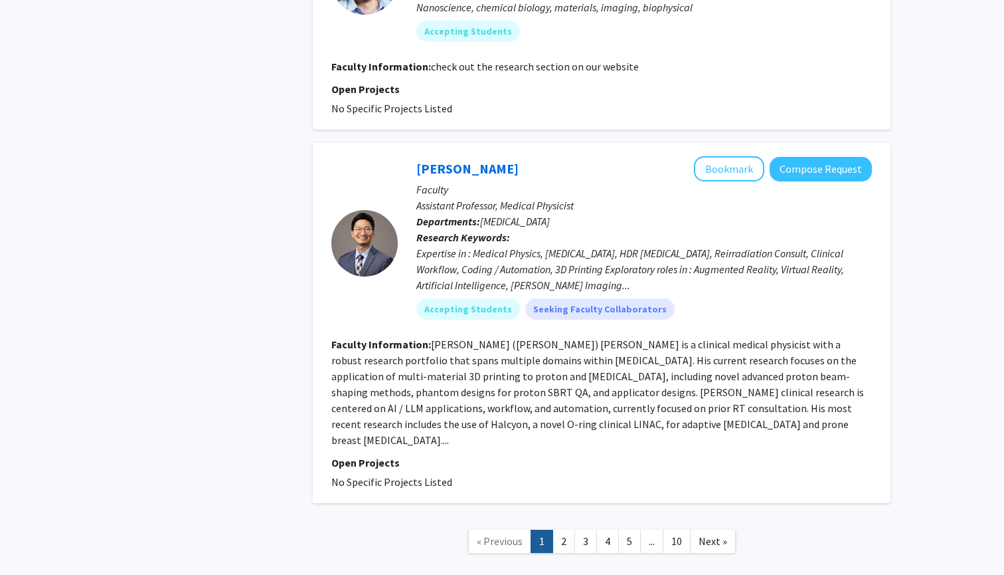
scroll to position [3894, 0]
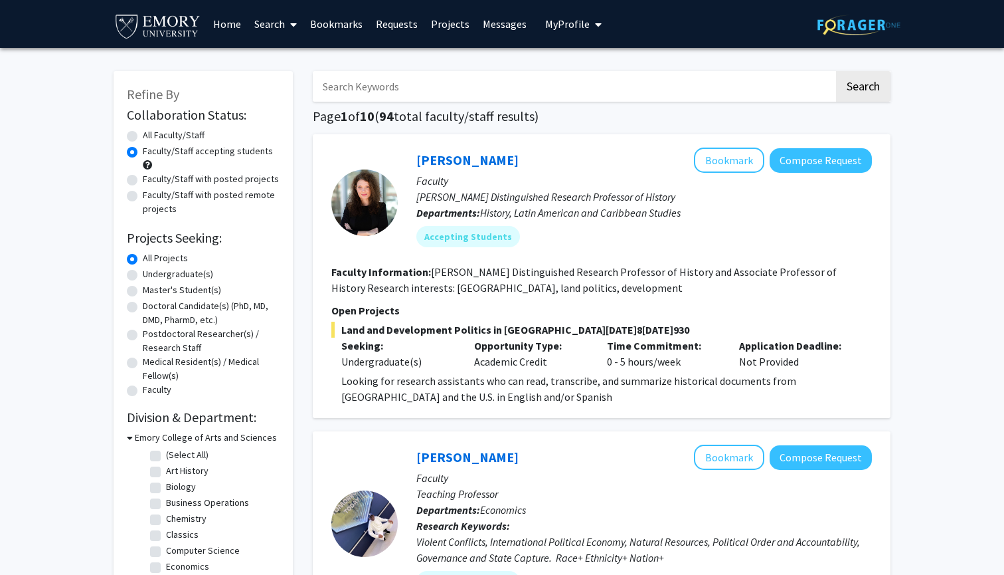
scroll to position [0, 0]
click at [207, 337] on label "Postdoctoral Researcher(s) / Research Staff" at bounding box center [211, 341] width 137 height 28
click at [151, 335] on input "Postdoctoral Researcher(s) / Research Staff" at bounding box center [147, 331] width 9 height 9
radio input "true"
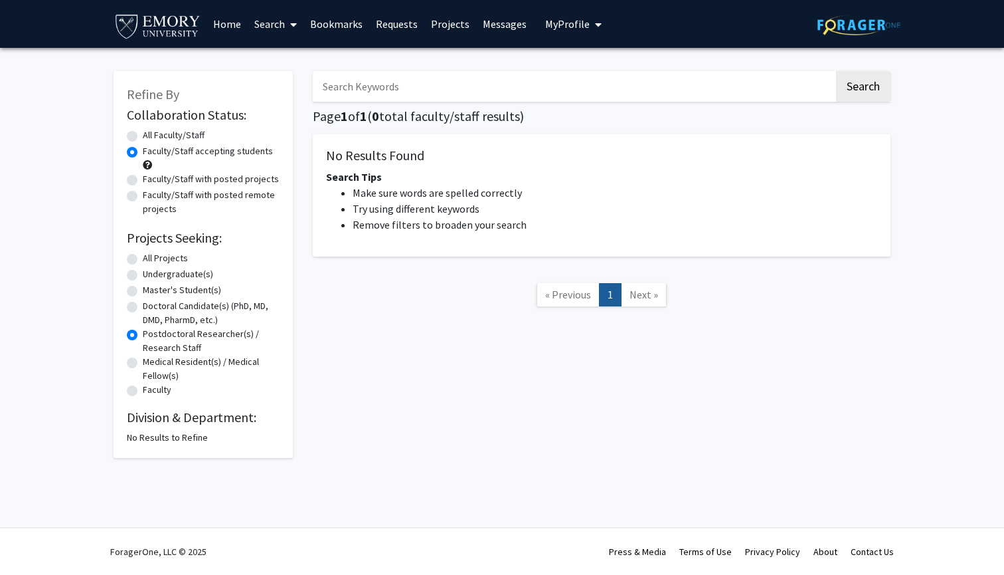
click at [150, 342] on label "Postdoctoral Researcher(s) / Research Staff" at bounding box center [211, 341] width 137 height 28
click at [150, 335] on input "Postdoctoral Researcher(s) / Research Staff" at bounding box center [147, 331] width 9 height 9
click at [160, 381] on label "Medical Resident(s) / Medical Fellow(s)" at bounding box center [211, 369] width 137 height 28
click at [151, 363] on input "Medical Resident(s) / Medical Fellow(s)" at bounding box center [147, 359] width 9 height 9
radio input "true"
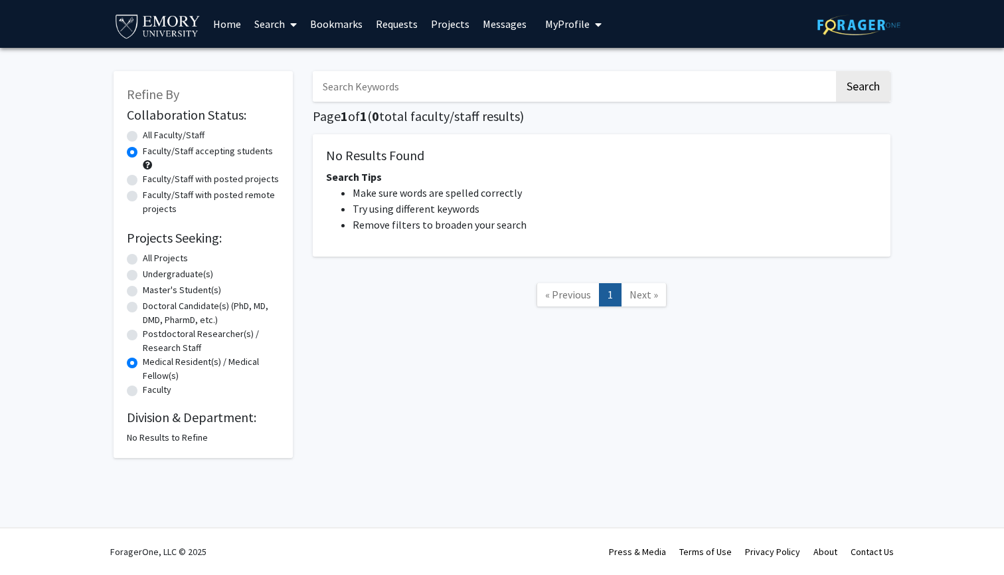
click at [157, 355] on label "Postdoctoral Researcher(s) / Research Staff" at bounding box center [211, 341] width 137 height 28
click at [151, 335] on input "Postdoctoral Researcher(s) / Research Staff" at bounding box center [147, 331] width 9 height 9
radio input "true"
click at [154, 347] on label "Postdoctoral Researcher(s) / Research Staff" at bounding box center [211, 341] width 137 height 28
click at [151, 335] on input "Postdoctoral Researcher(s) / Research Staff" at bounding box center [147, 331] width 9 height 9
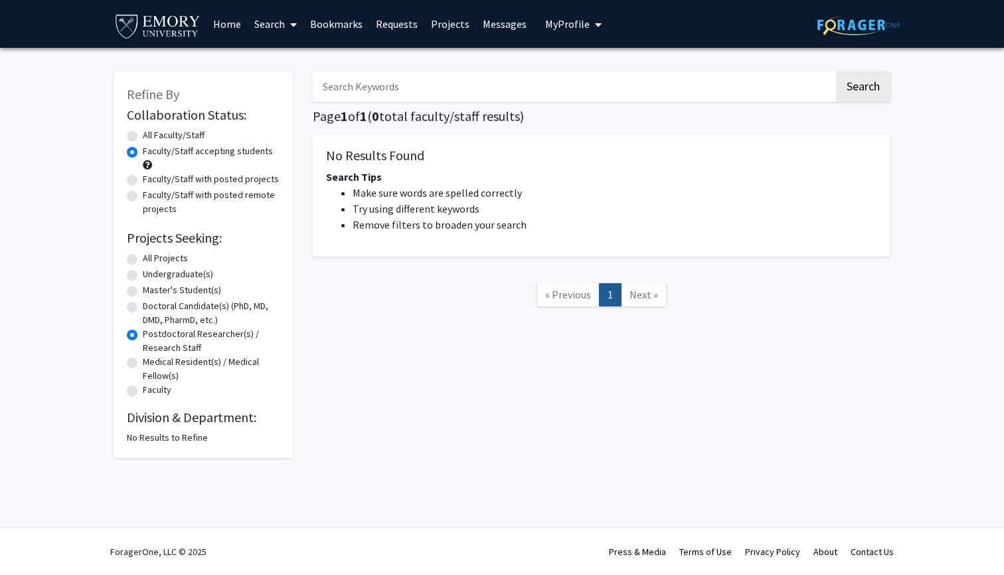
click at [154, 341] on label "Postdoctoral Researcher(s) / Research Staff" at bounding box center [211, 341] width 137 height 28
click at [151, 335] on input "Postdoctoral Researcher(s) / Research Staff" at bounding box center [147, 331] width 9 height 9
click at [161, 368] on label "Medical Resident(s) / Medical Fellow(s)" at bounding box center [211, 369] width 137 height 28
click at [151, 363] on input "Medical Resident(s) / Medical Fellow(s)" at bounding box center [147, 359] width 9 height 9
radio input "true"
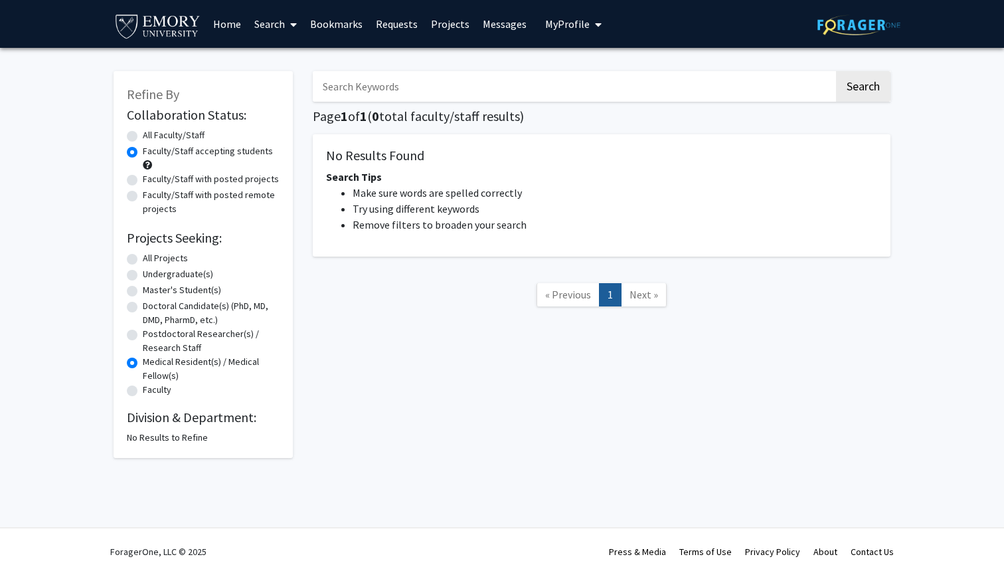
click at [158, 373] on label "Medical Resident(s) / Medical Fellow(s)" at bounding box center [211, 369] width 137 height 28
click at [151, 363] on input "Medical Resident(s) / Medical Fellow(s)" at bounding box center [147, 359] width 9 height 9
click at [157, 373] on label "Medical Resident(s) / Medical Fellow(s)" at bounding box center [211, 369] width 137 height 28
click at [151, 363] on input "Medical Resident(s) / Medical Fellow(s)" at bounding box center [147, 359] width 9 height 9
click at [157, 349] on label "Postdoctoral Researcher(s) / Research Staff" at bounding box center [211, 341] width 137 height 28
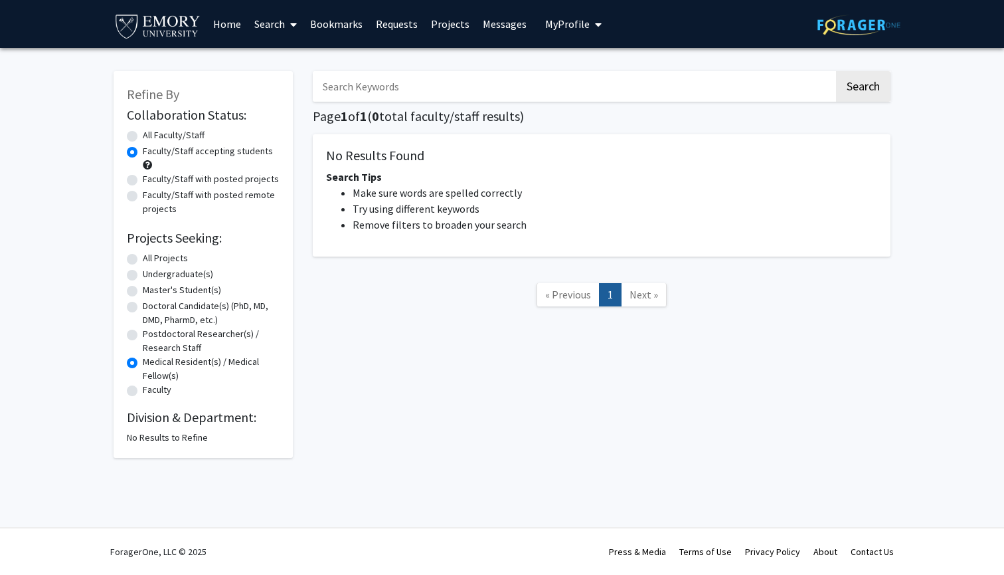
click at [151, 335] on input "Postdoctoral Researcher(s) / Research Staff" at bounding box center [147, 331] width 9 height 9
radio input "true"
click at [156, 345] on label "Postdoctoral Researcher(s) / Research Staff" at bounding box center [211, 341] width 137 height 28
click at [151, 335] on input "Postdoctoral Researcher(s) / Research Staff" at bounding box center [147, 331] width 9 height 9
click at [152, 342] on label "Postdoctoral Researcher(s) / Research Staff" at bounding box center [211, 341] width 137 height 28
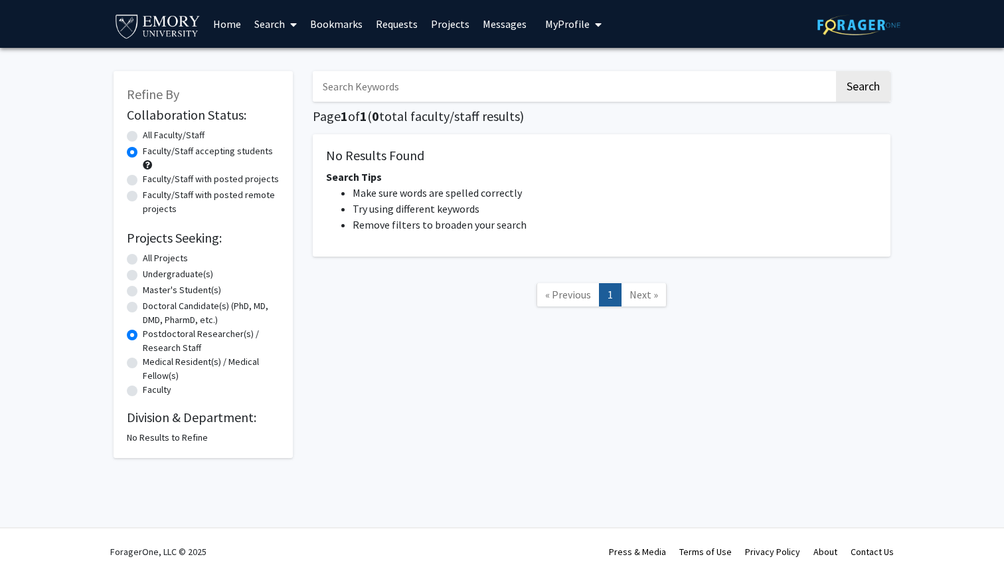
click at [151, 335] on input "Postdoctoral Researcher(s) / Research Staff" at bounding box center [147, 331] width 9 height 9
click at [167, 337] on label "Postdoctoral Researcher(s) / Research Staff" at bounding box center [211, 341] width 137 height 28
click at [151, 335] on input "Postdoctoral Researcher(s) / Research Staff" at bounding box center [147, 331] width 9 height 9
click at [153, 320] on label "Doctoral Candidate(s) (PhD, MD, DMD, PharmD, etc.)" at bounding box center [211, 313] width 137 height 28
click at [151, 308] on input "Doctoral Candidate(s) (PhD, MD, DMD, PharmD, etc.)" at bounding box center [147, 303] width 9 height 9
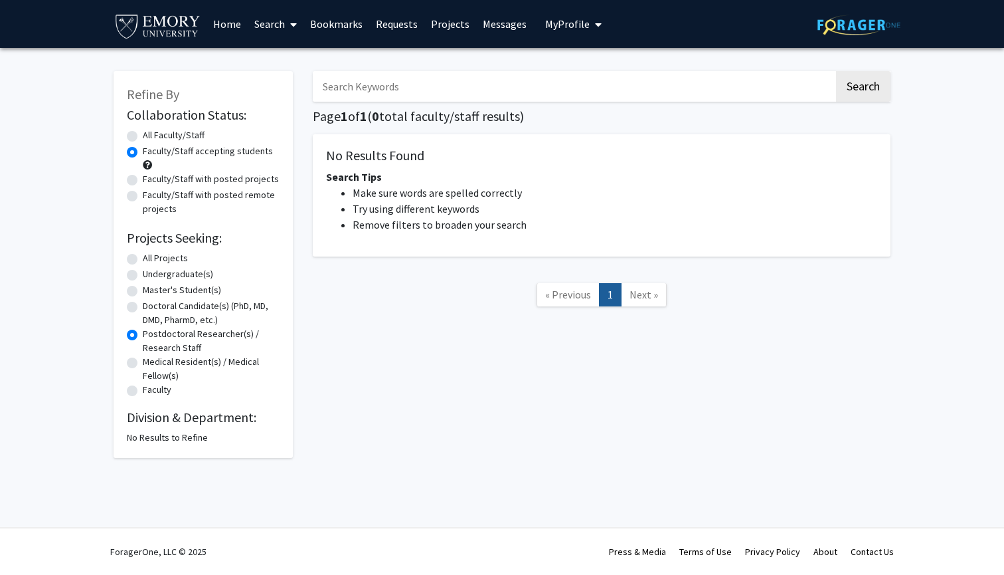
radio input "true"
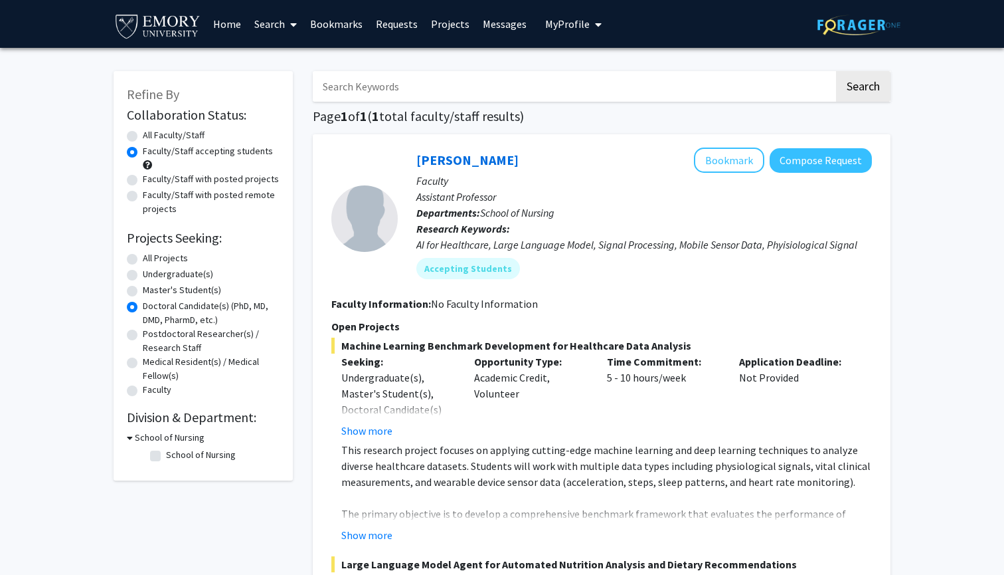
click at [153, 325] on label "Doctoral Candidate(s) (PhD, MD, DMD, PharmD, etc.)" at bounding box center [211, 313] width 137 height 28
click at [151, 308] on input "Doctoral Candidate(s) (PhD, MD, DMD, PharmD, etc.)" at bounding box center [147, 303] width 9 height 9
click at [159, 314] on label "Doctoral Candidate(s) (PhD, MD, DMD, PharmD, etc.)" at bounding box center [211, 313] width 137 height 28
click at [151, 308] on input "Doctoral Candidate(s) (PhD, MD, DMD, PharmD, etc.)" at bounding box center [147, 303] width 9 height 9
click at [155, 321] on label "Doctoral Candidate(s) (PhD, MD, DMD, PharmD, etc.)" at bounding box center [211, 313] width 137 height 28
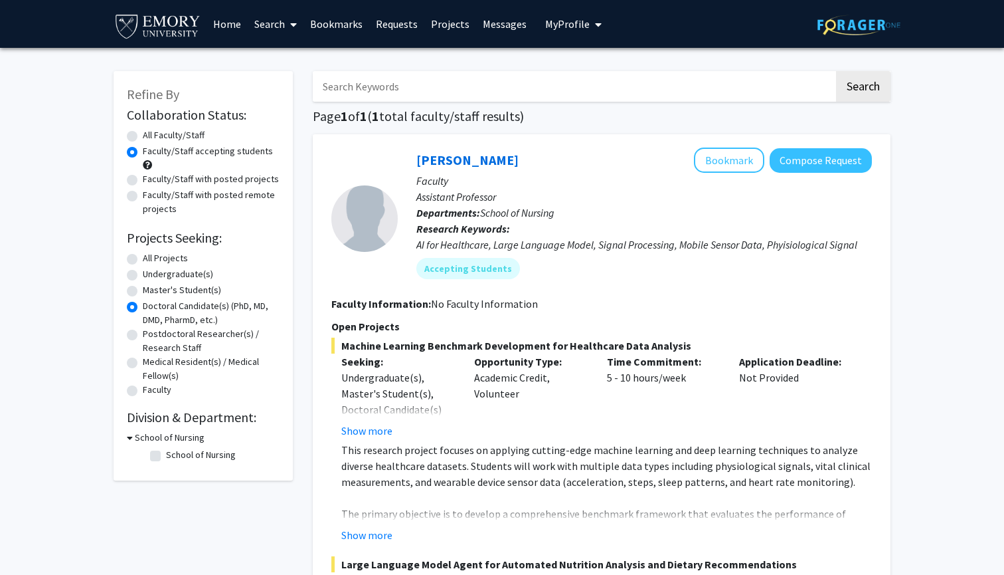
click at [151, 308] on input "Doctoral Candidate(s) (PhD, MD, DMD, PharmD, etc.)" at bounding box center [147, 303] width 9 height 9
click at [151, 325] on label "Doctoral Candidate(s) (PhD, MD, DMD, PharmD, etc.)" at bounding box center [211, 313] width 137 height 28
click at [151, 308] on input "Doctoral Candidate(s) (PhD, MD, DMD, PharmD, etc.)" at bounding box center [147, 303] width 9 height 9
click at [151, 341] on label "Postdoctoral Researcher(s) / Research Staff" at bounding box center [211, 341] width 137 height 28
click at [151, 335] on input "Postdoctoral Researcher(s) / Research Staff" at bounding box center [147, 331] width 9 height 9
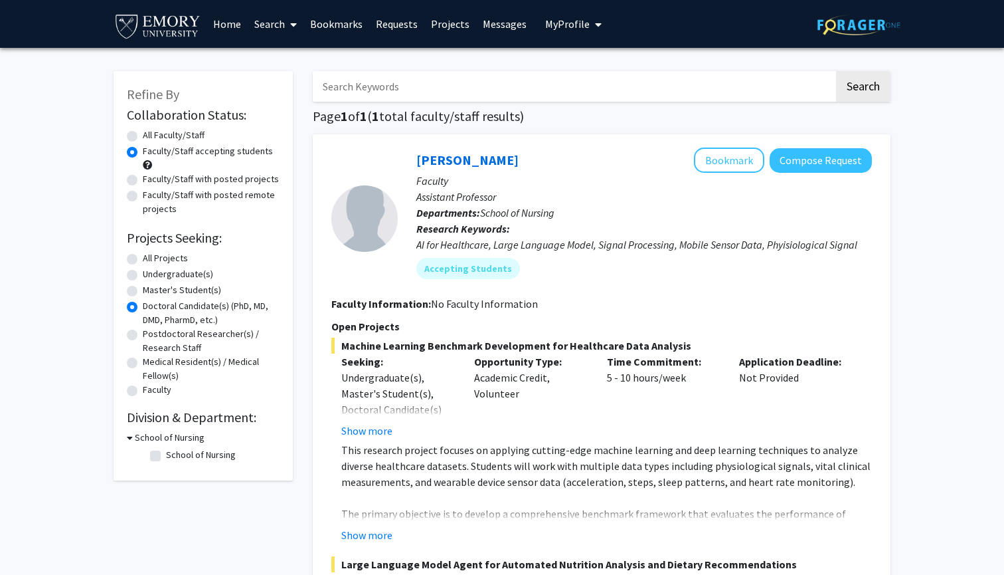
radio input "true"
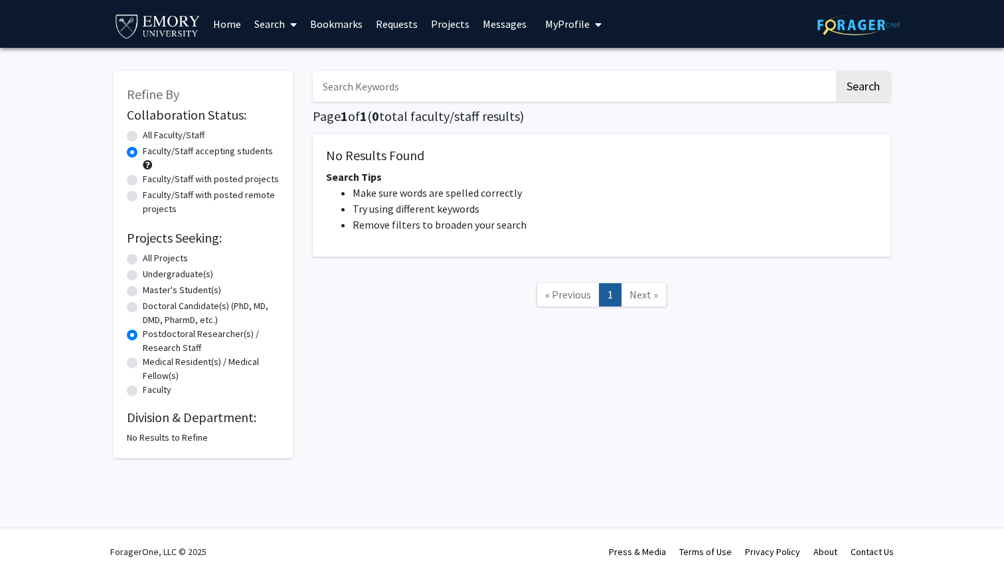
click at [157, 82] on div "Refine By Collaboration Status: Collaboration Status All Faculty/Staff Collabor…" at bounding box center [203, 264] width 179 height 387
radio input "false"
radio input "true"
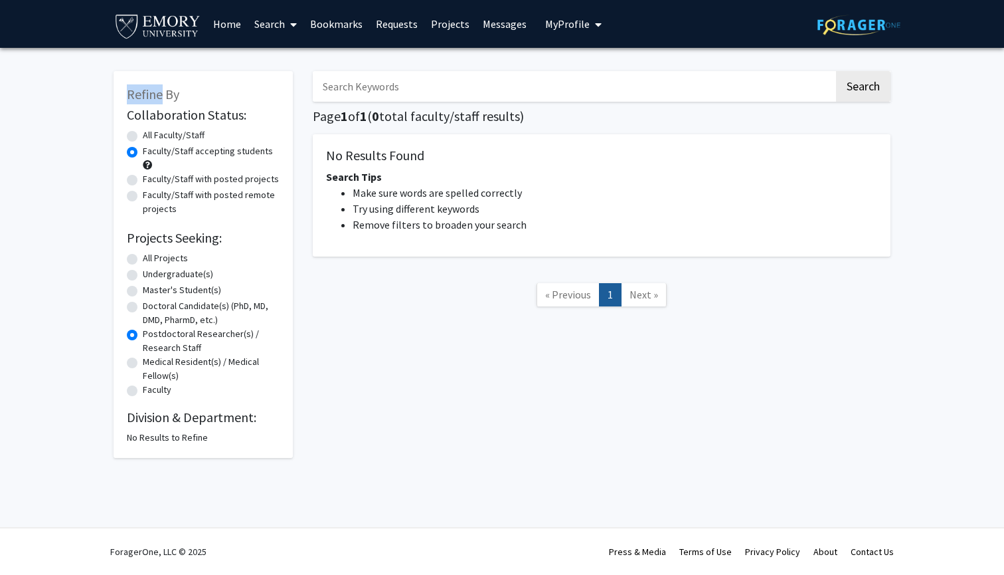
click at [239, 85] on div "Refine By Collaboration Status: Collaboration Status All Faculty/Staff Collabor…" at bounding box center [203, 264] width 179 height 387
click at [732, 79] on button "Search" at bounding box center [863, 86] width 54 height 31
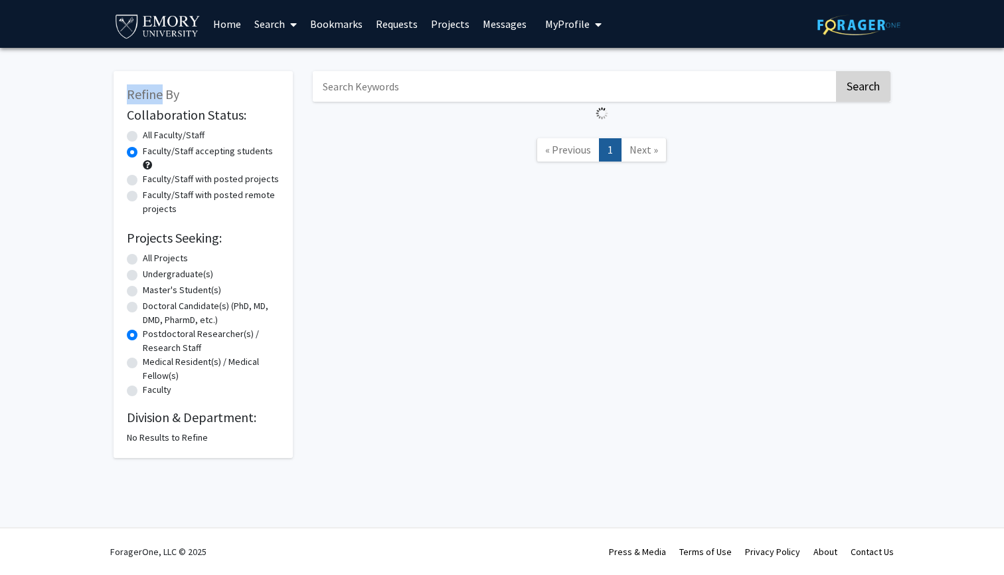
radio input "true"
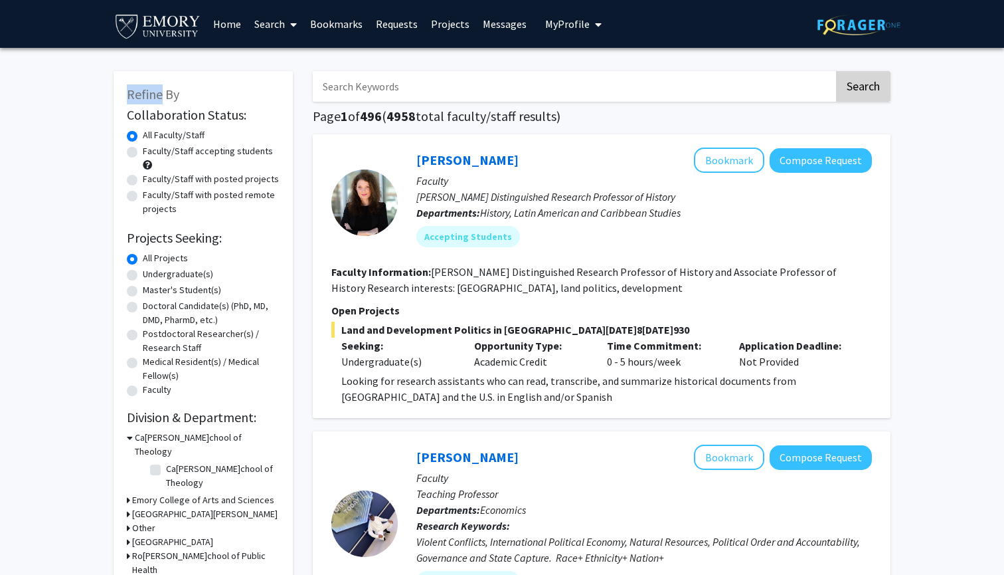
click at [732, 79] on button "Search" at bounding box center [863, 86] width 54 height 31
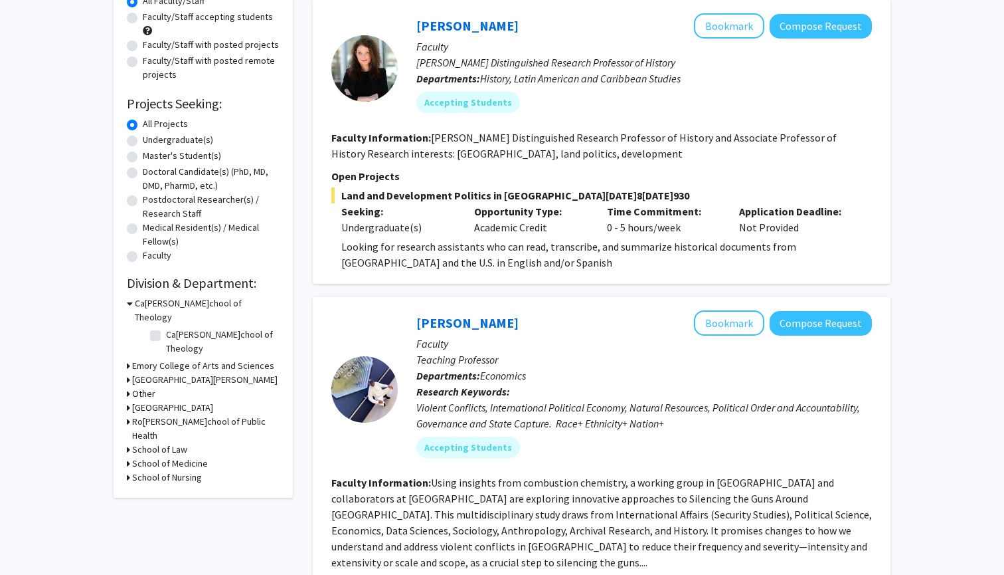
scroll to position [139, 0]
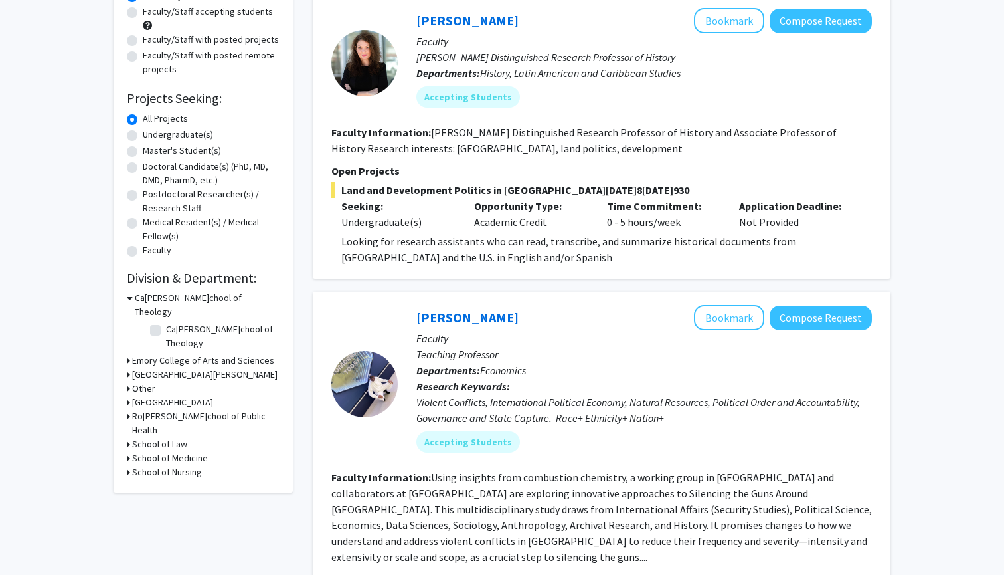
click at [205, 409] on h3 "[PERSON_NAME] School of Public Health" at bounding box center [205, 423] width 147 height 28
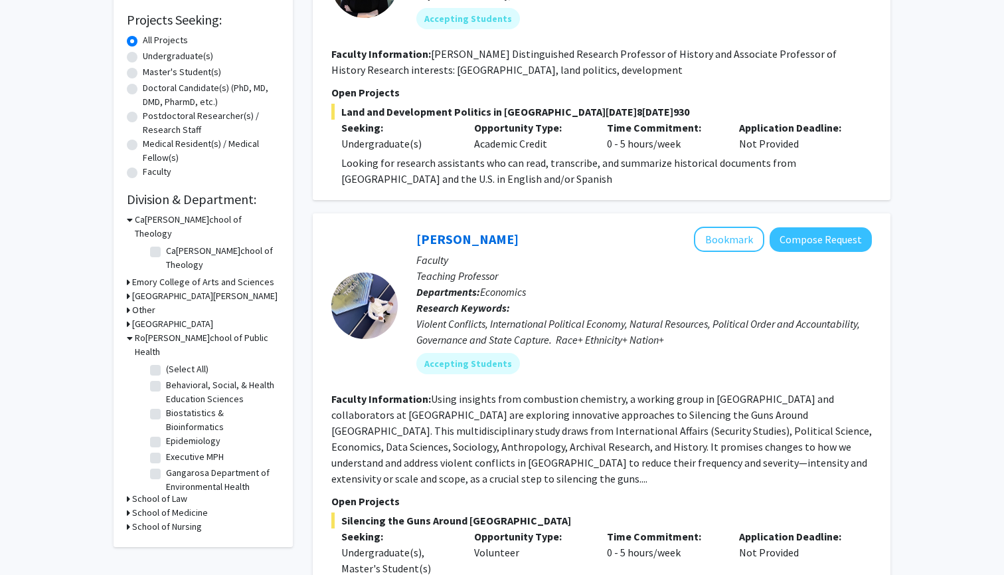
scroll to position [221, 0]
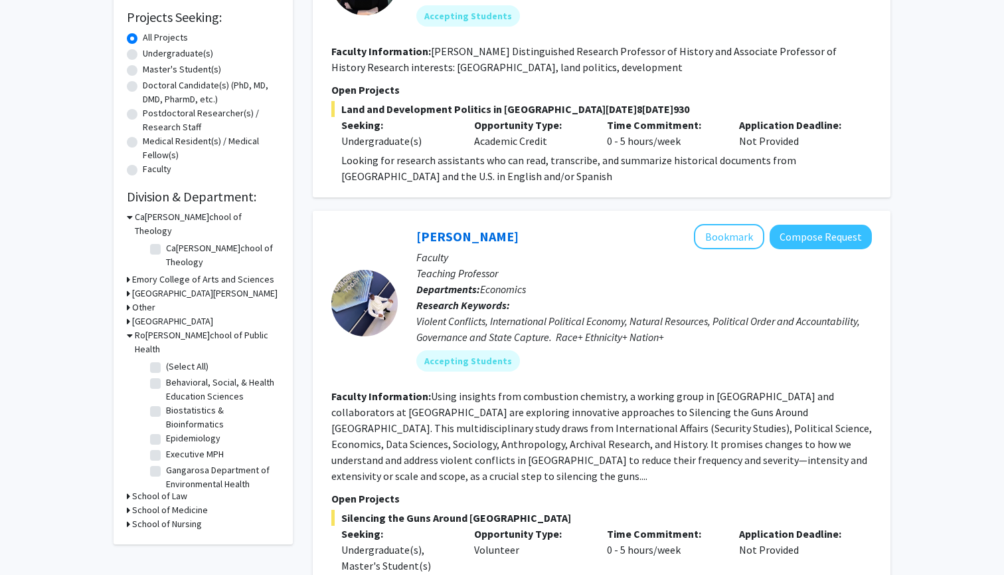
click at [154, 114] on label "Postdoctoral Researcher(s) / Research Staff" at bounding box center [211, 120] width 137 height 28
click at [151, 114] on input "Postdoctoral Researcher(s) / Research Staff" at bounding box center [147, 110] width 9 height 9
radio input "true"
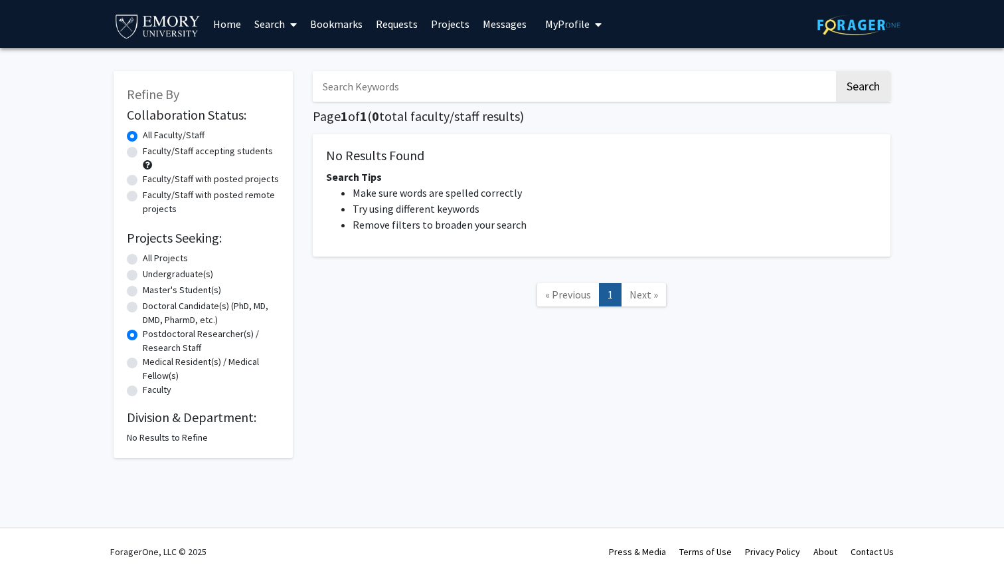
click at [151, 342] on label "Postdoctoral Researcher(s) / Research Staff" at bounding box center [211, 341] width 137 height 28
click at [151, 335] on input "Postdoctoral Researcher(s) / Research Staff" at bounding box center [147, 331] width 9 height 9
click at [153, 325] on label "Doctoral Candidate(s) (PhD, MD, DMD, PharmD, etc.)" at bounding box center [211, 313] width 137 height 28
click at [151, 308] on input "Doctoral Candidate(s) (PhD, MD, DMD, PharmD, etc.)" at bounding box center [147, 303] width 9 height 9
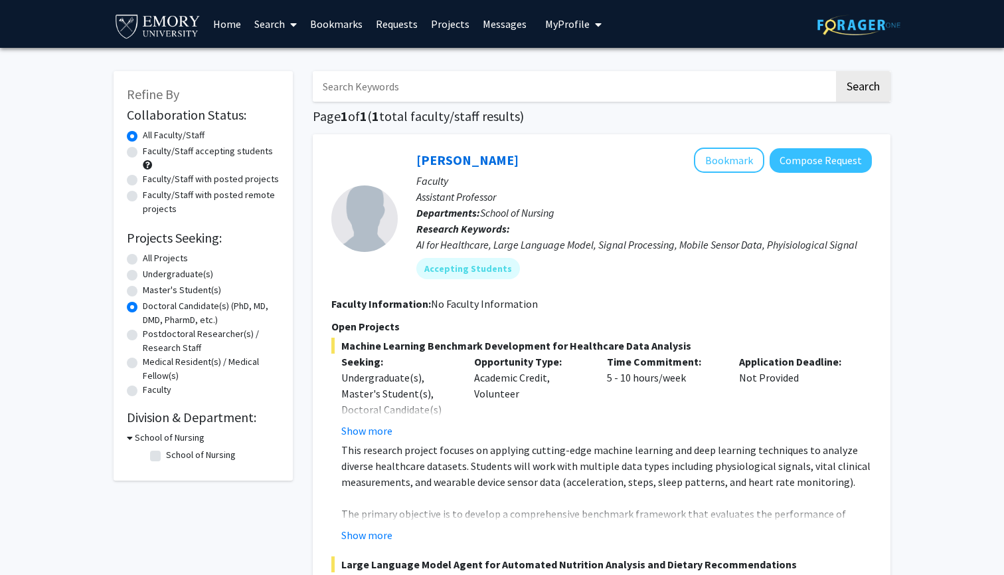
click at [153, 325] on label "Doctoral Candidate(s) (PhD, MD, DMD, PharmD, etc.)" at bounding box center [211, 313] width 137 height 28
click at [151, 308] on input "Doctoral Candidate(s) (PhD, MD, DMD, PharmD, etc.)" at bounding box center [147, 303] width 9 height 9
click at [153, 325] on label "Doctoral Candidate(s) (PhD, MD, DMD, PharmD, etc.)" at bounding box center [211, 313] width 137 height 28
click at [151, 308] on input "Doctoral Candidate(s) (PhD, MD, DMD, PharmD, etc.)" at bounding box center [147, 303] width 9 height 9
click at [153, 325] on label "Doctoral Candidate(s) (PhD, MD, DMD, PharmD, etc.)" at bounding box center [211, 313] width 137 height 28
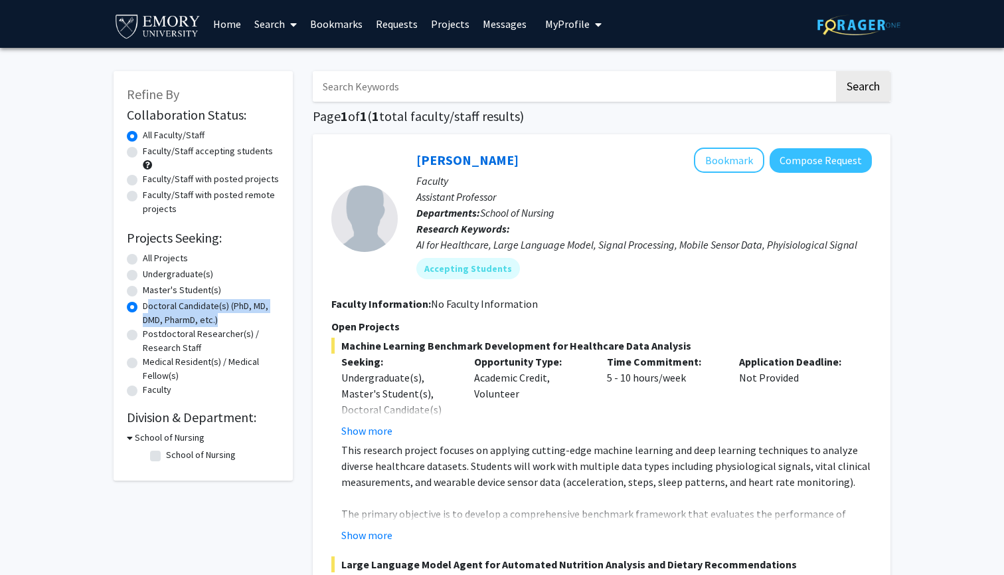
click at [151, 308] on input "Doctoral Candidate(s) (PhD, MD, DMD, PharmD, etc.)" at bounding box center [147, 303] width 9 height 9
radio input "false"
radio input "true"
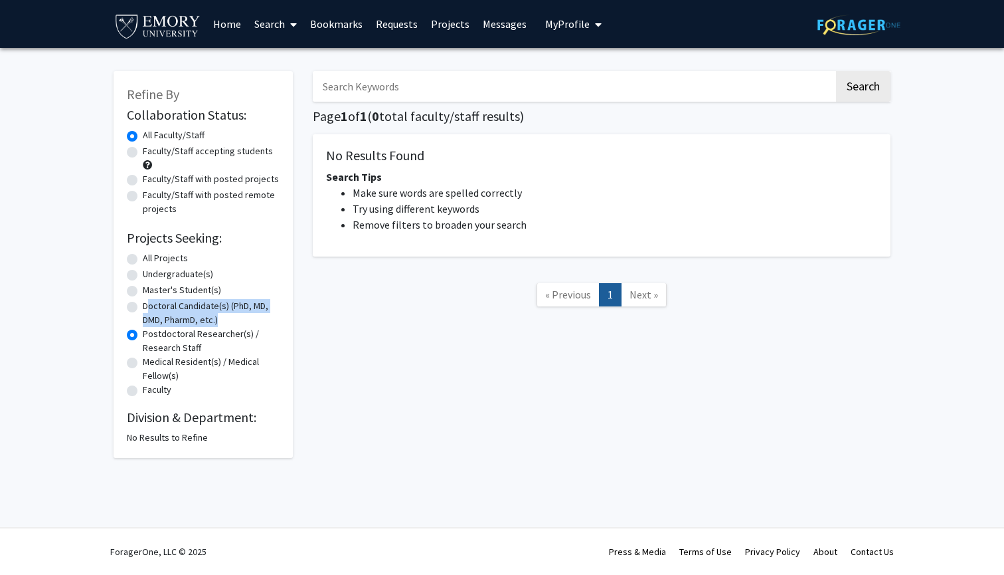
radio input "true"
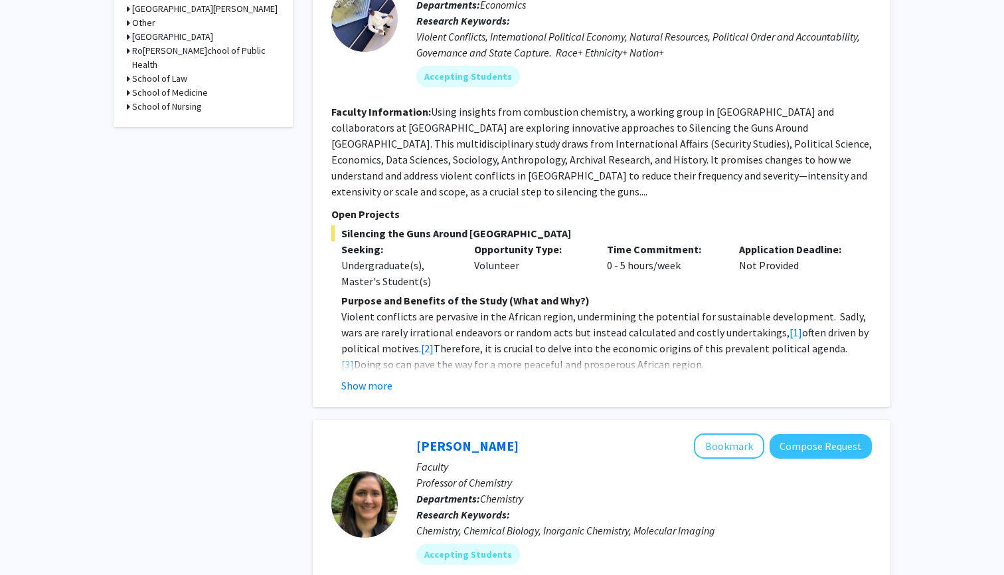
scroll to position [509, 0]
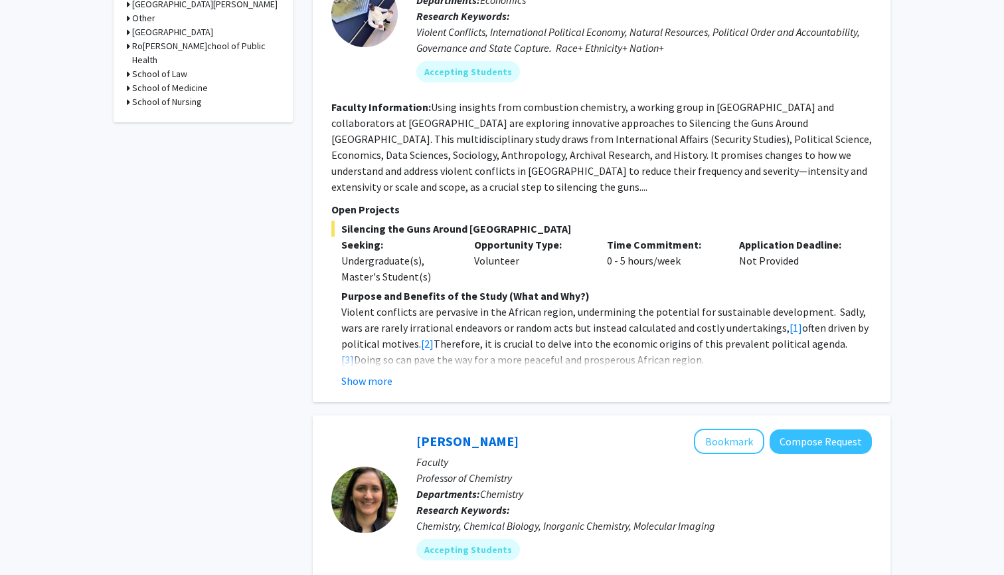
click at [389, 430] on div at bounding box center [364, 498] width 66 height 141
click at [390, 434] on div at bounding box center [364, 498] width 66 height 141
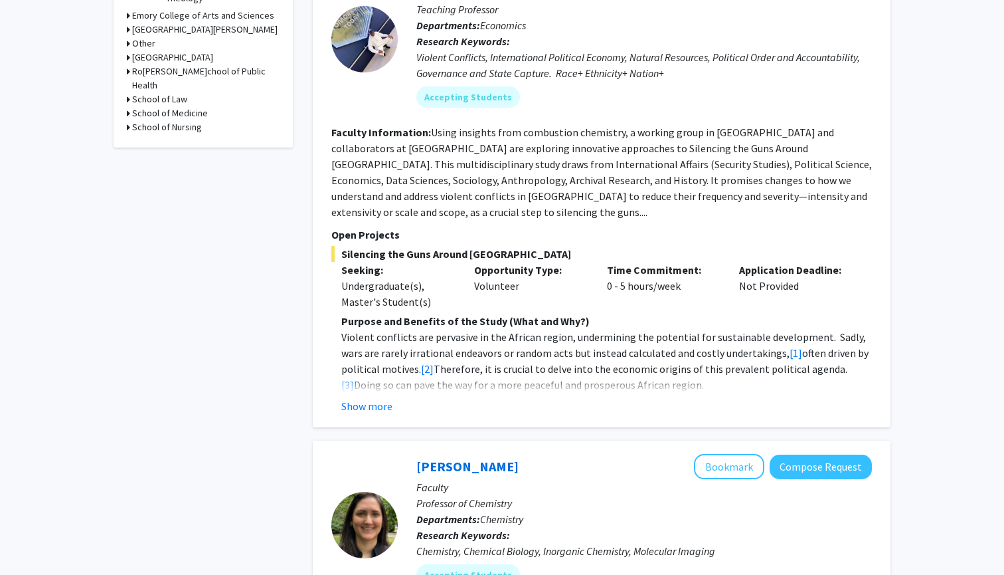
click at [486, 40] on b "Research Keywords:" at bounding box center [463, 41] width 94 height 13
click at [457, 48] on b "Research Keywords:" at bounding box center [463, 41] width 94 height 13
click at [416, 100] on mat-chip "Accepting Students" at bounding box center [468, 96] width 104 height 21
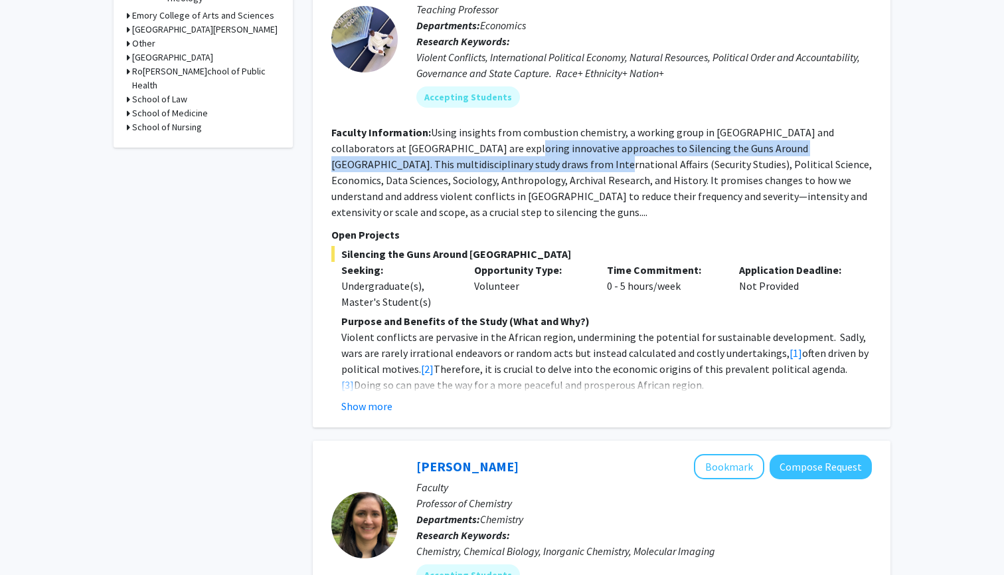
click at [468, 157] on section "Faculty Information: Using insights from combustion chemistry, a working group …" at bounding box center [601, 172] width 541 height 96
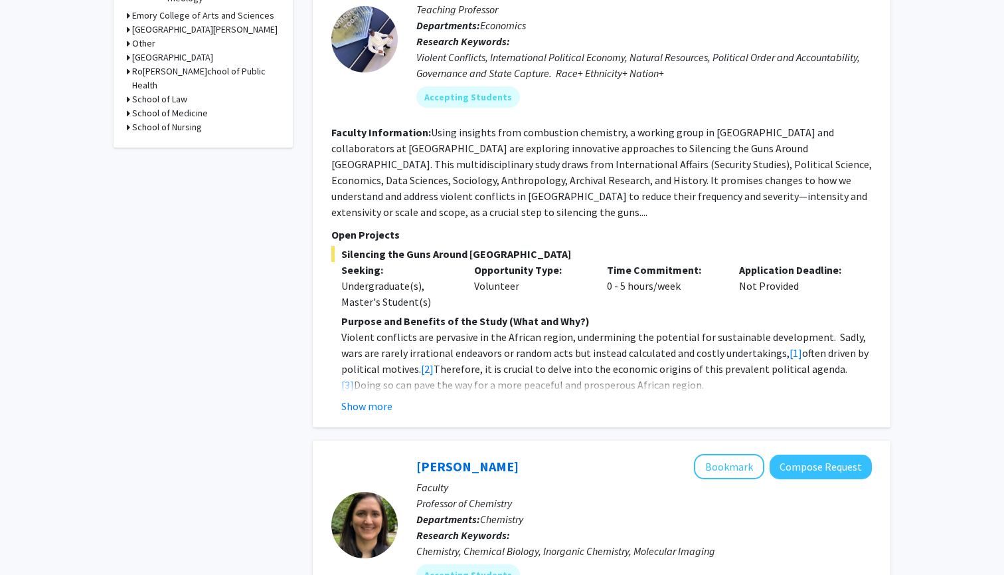
click at [493, 210] on fg-search-faculty "Melvin Ayogu Bookmark Compose Request Faculty Teaching Professor Departments: E…" at bounding box center [601, 187] width 541 height 454
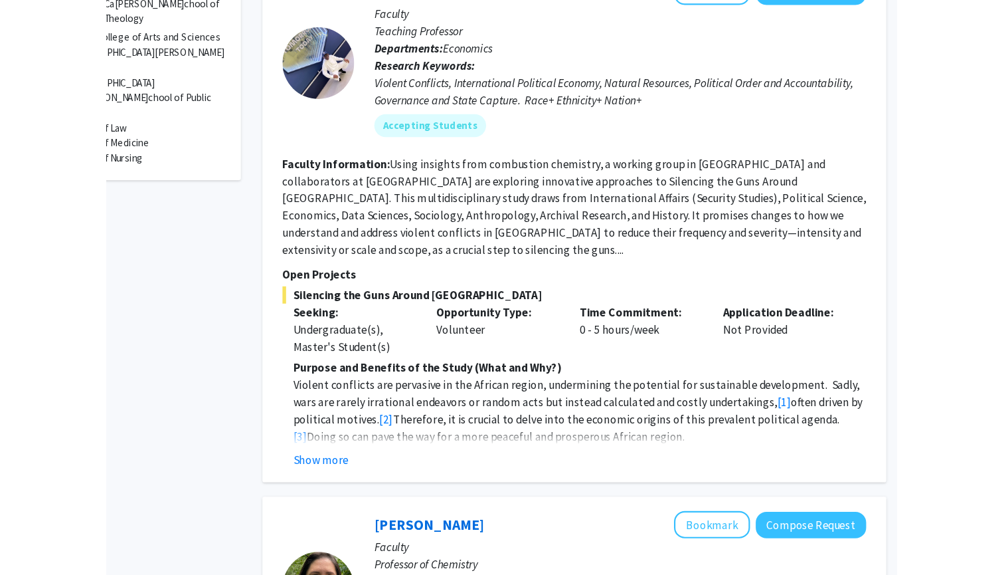
scroll to position [465, 0]
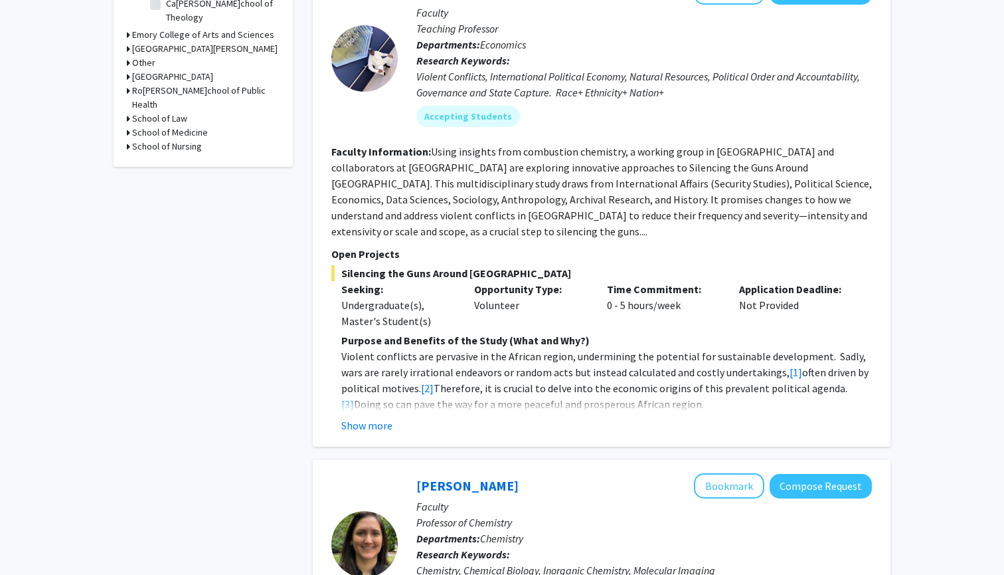
click at [479, 56] on b "Research Keywords:" at bounding box center [463, 60] width 94 height 13
click at [460, 90] on div "Violent Conflicts, International Political Economy, Natural Resources, Politica…" at bounding box center [644, 84] width 456 height 32
click at [480, 126] on mat-chip "Accepting Students" at bounding box center [468, 116] width 104 height 21
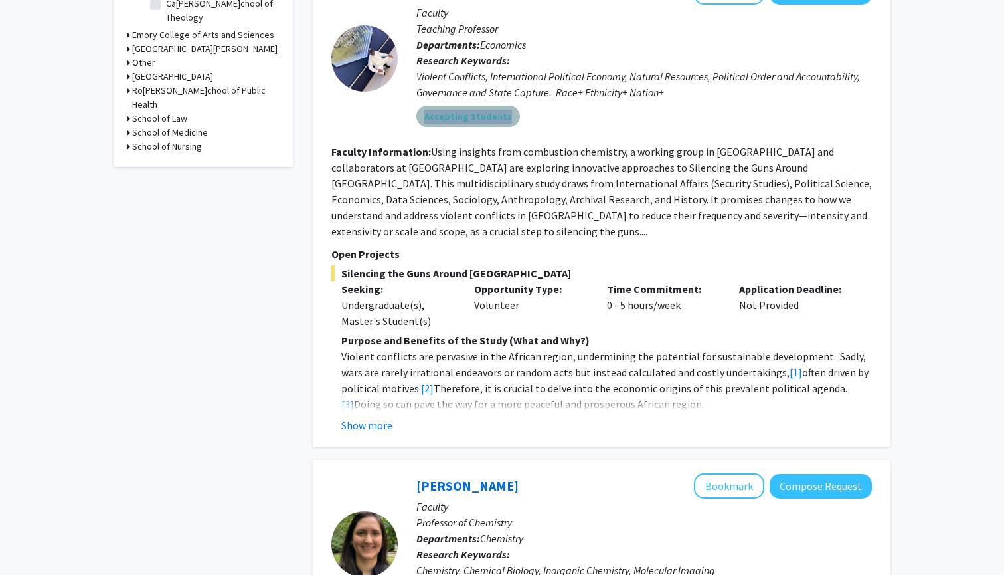
click at [480, 126] on mat-chip "Accepting Students" at bounding box center [468, 116] width 104 height 21
click at [732, 56] on p "Research Keywords: Violent Conflicts, International Political Economy, Natural …" at bounding box center [644, 76] width 456 height 48
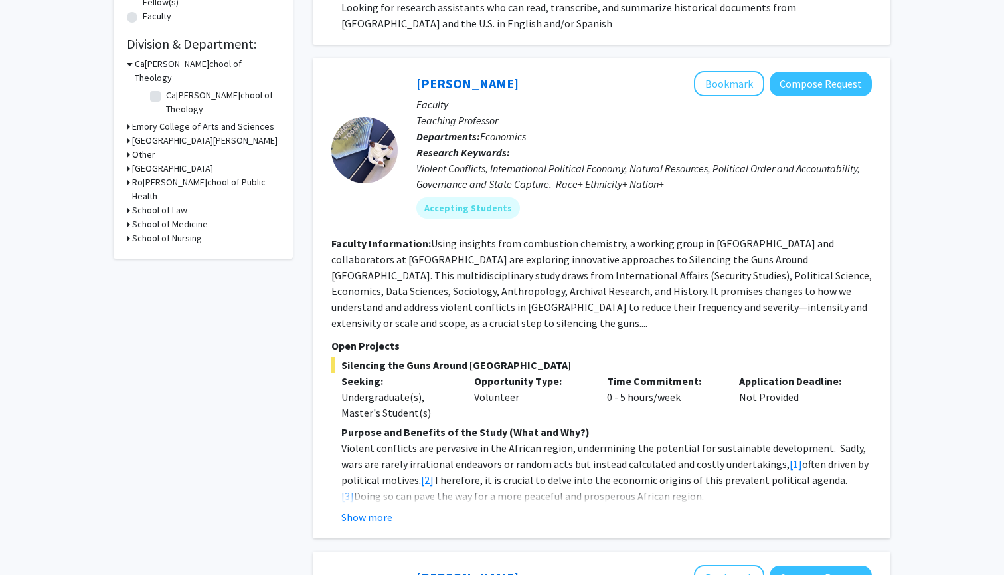
scroll to position [373, 0]
click at [620, 180] on div "Violent Conflicts, International Political Economy, Natural Resources, Politica…" at bounding box center [644, 177] width 456 height 32
drag, startPoint x: 529, startPoint y: 152, endPoint x: 485, endPoint y: 152, distance: 44.5
click at [485, 152] on p "Research Keywords: Violent Conflicts, International Political Economy, Natural …" at bounding box center [644, 169] width 456 height 48
click at [438, 143] on b "Departments:" at bounding box center [448, 136] width 64 height 13
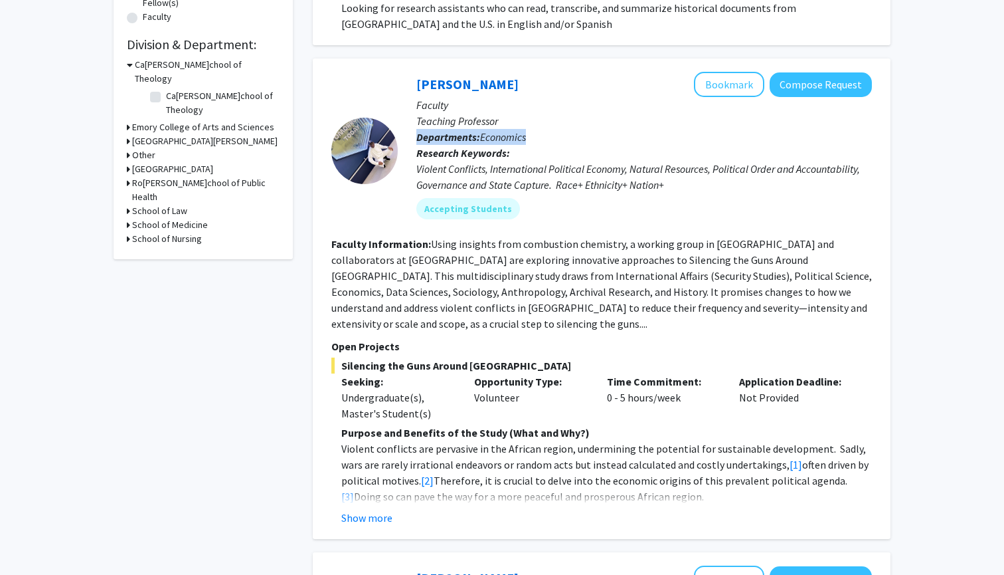
drag, startPoint x: 438, startPoint y: 145, endPoint x: 541, endPoint y: 145, distance: 102.9
click at [541, 145] on p "Departments: Economics" at bounding box center [644, 137] width 456 height 16
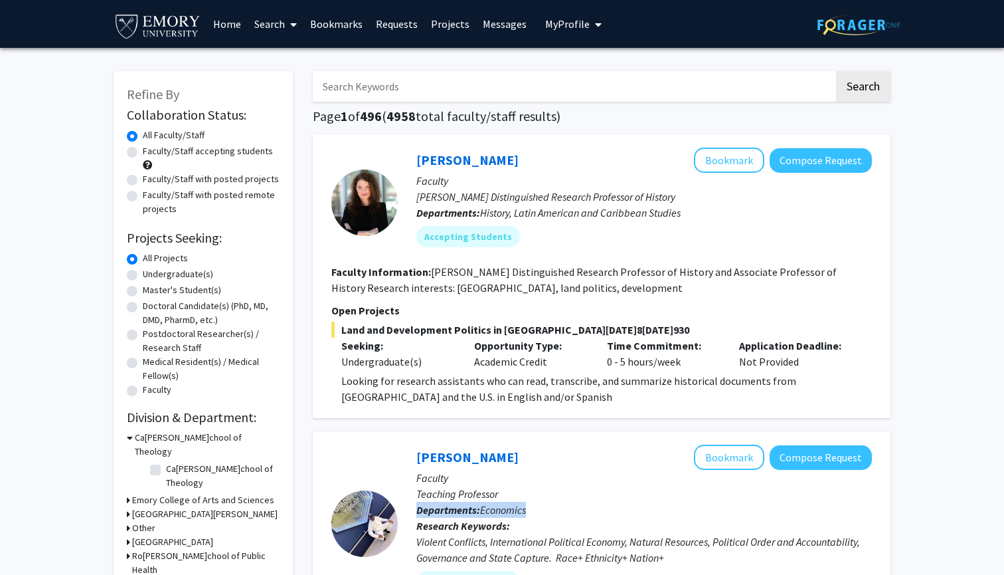
scroll to position [0, 0]
click at [201, 92] on div "Refine By Collaboration Status: Collaboration Status All Faculty/Staff Collabor…" at bounding box center [203, 351] width 179 height 561
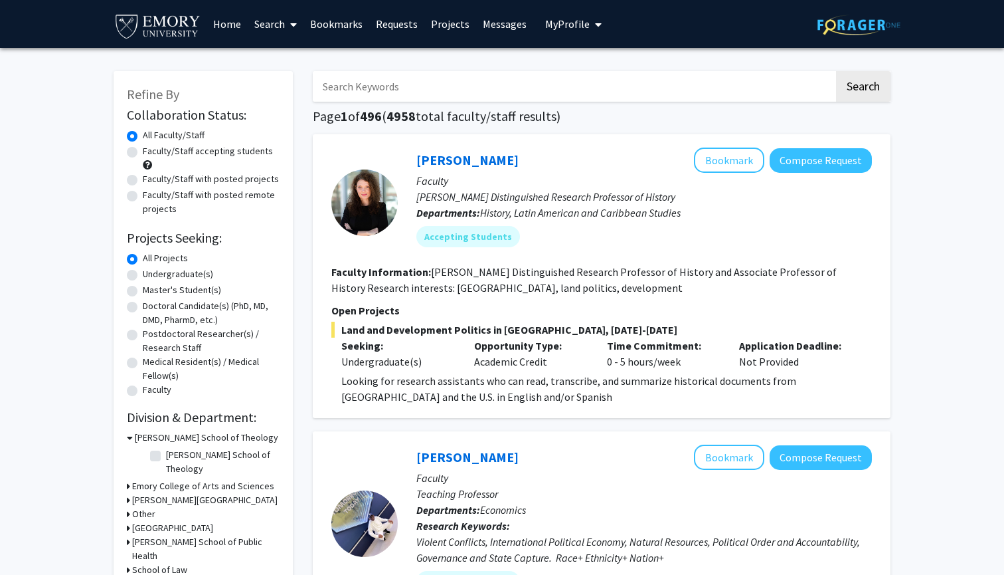
click at [377, 91] on input "Search Keywords" at bounding box center [573, 86] width 521 height 31
click at [863, 88] on button "Search" at bounding box center [863, 86] width 54 height 31
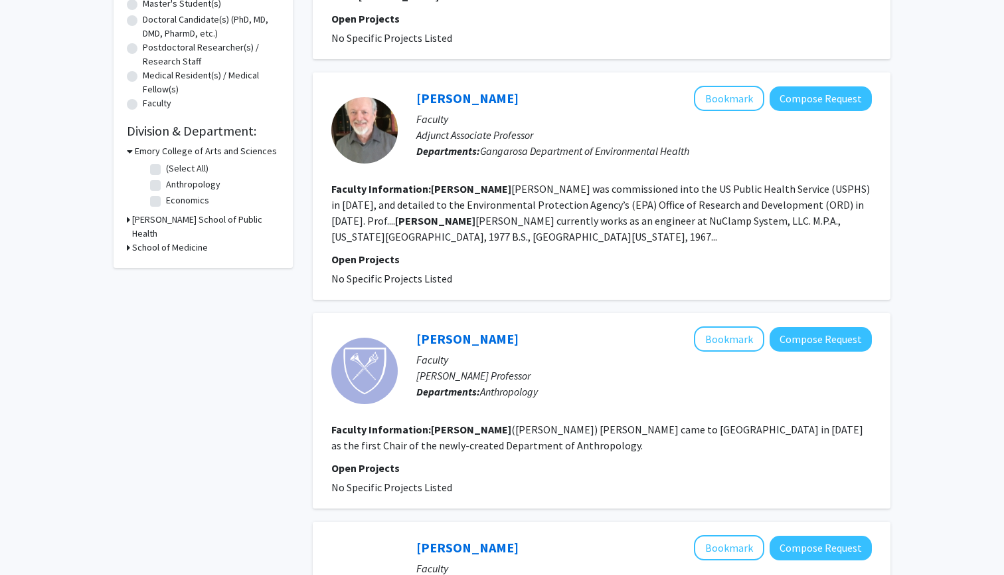
scroll to position [711, 0]
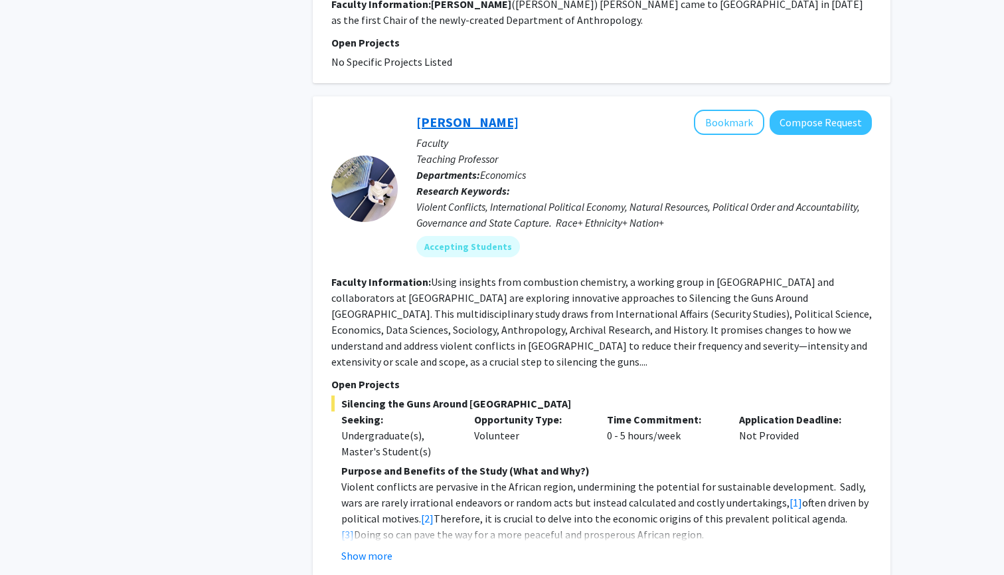
type input "[PERSON_NAME]"
click at [449, 114] on link "[PERSON_NAME]" at bounding box center [467, 122] width 102 height 17
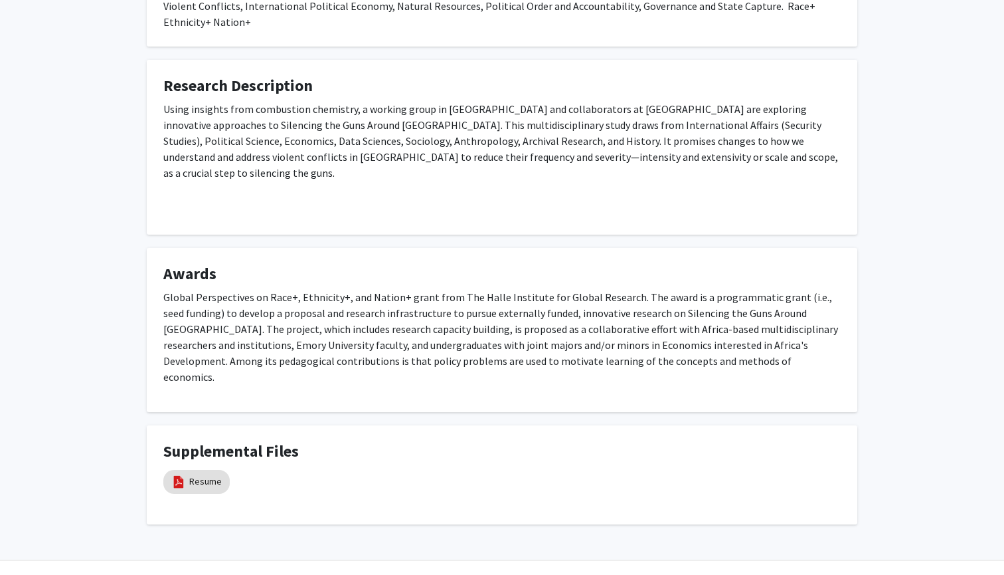
scroll to position [636, 0]
click at [210, 475] on link "Resume" at bounding box center [205, 482] width 33 height 14
select select "custom"
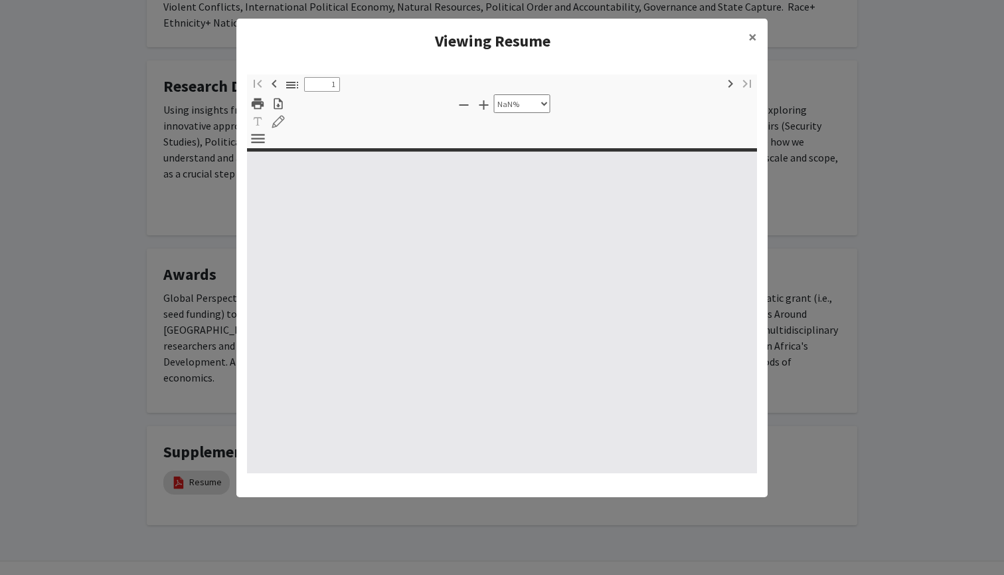
type input "0"
select select "custom"
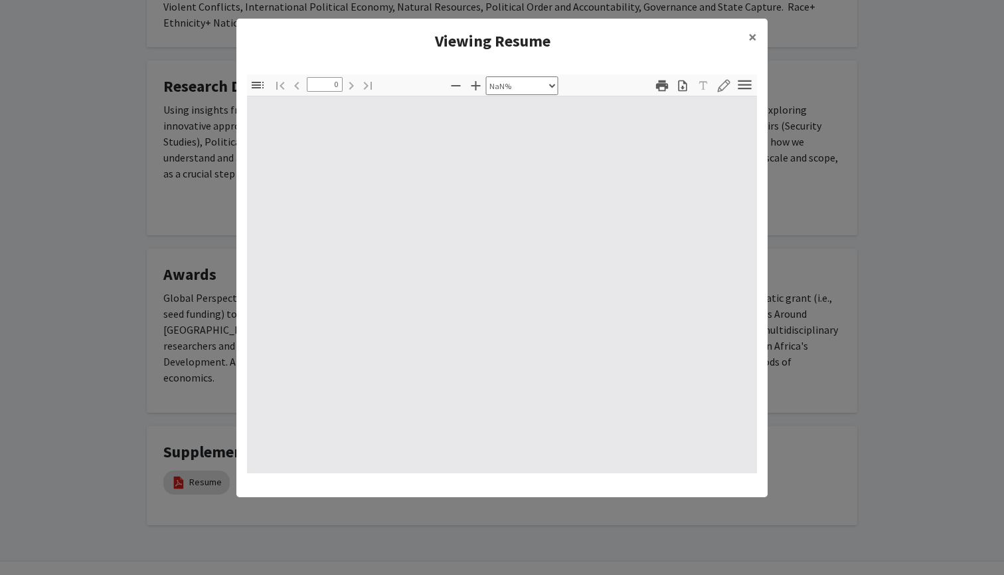
type input "1"
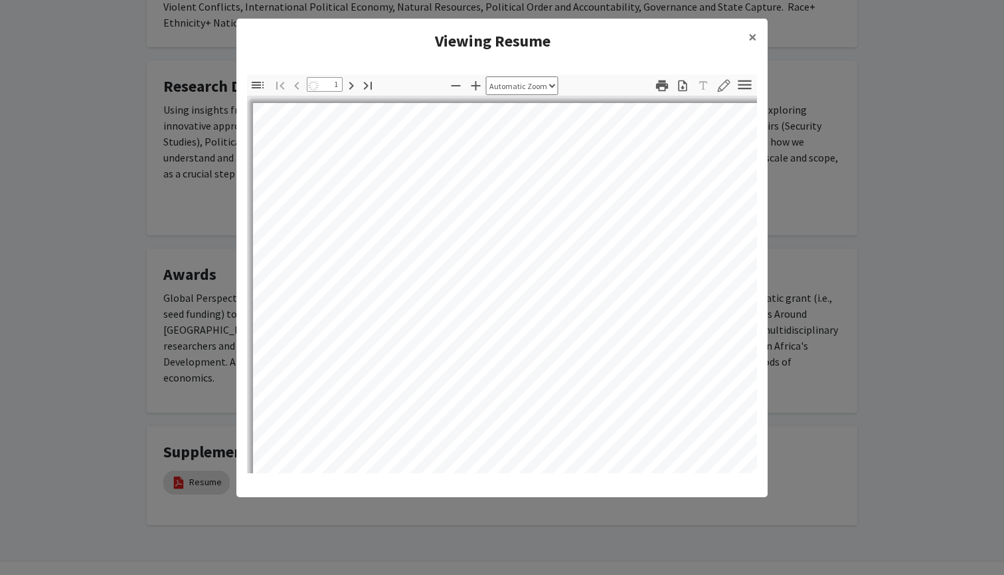
select select "auto"
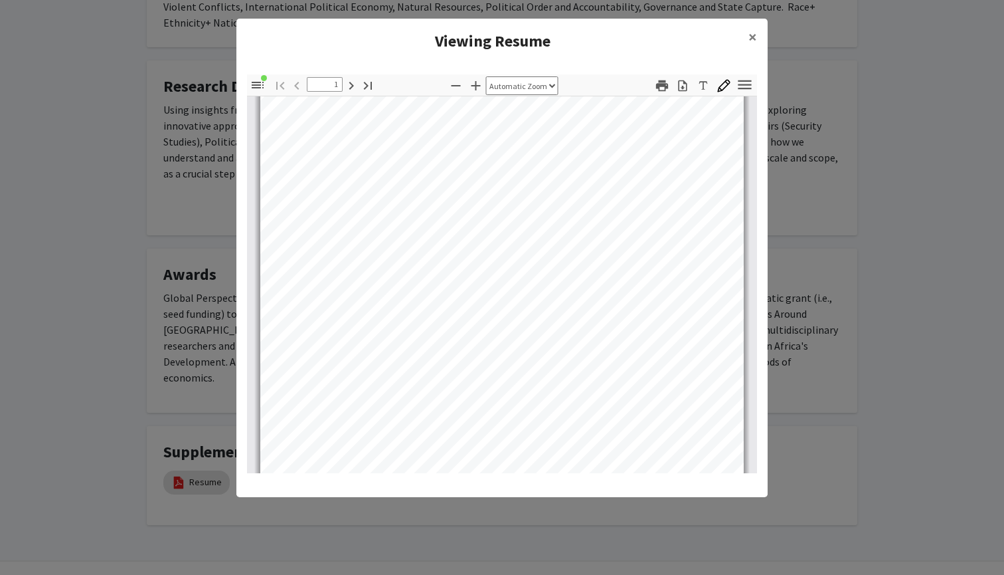
scroll to position [32, 0]
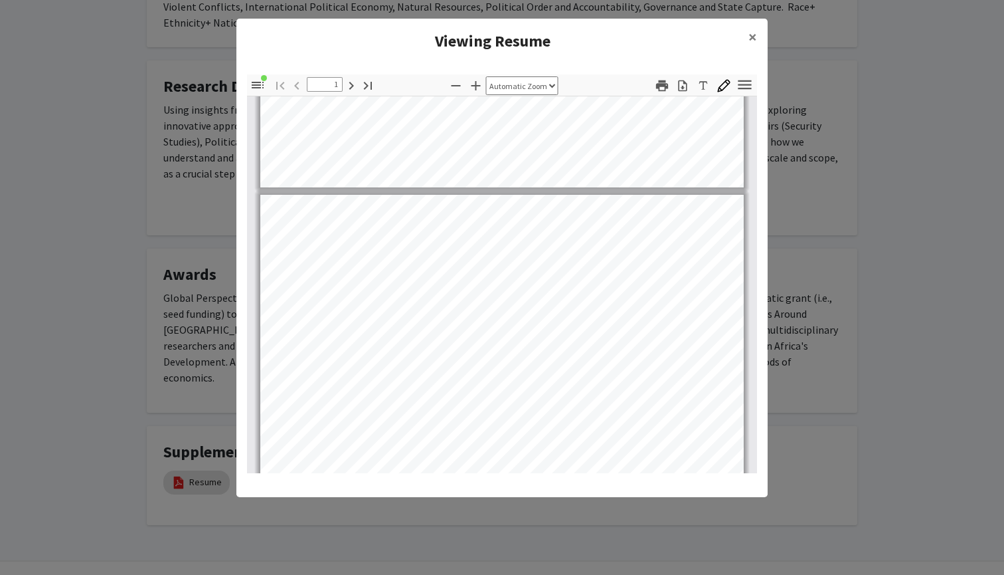
type input "2"
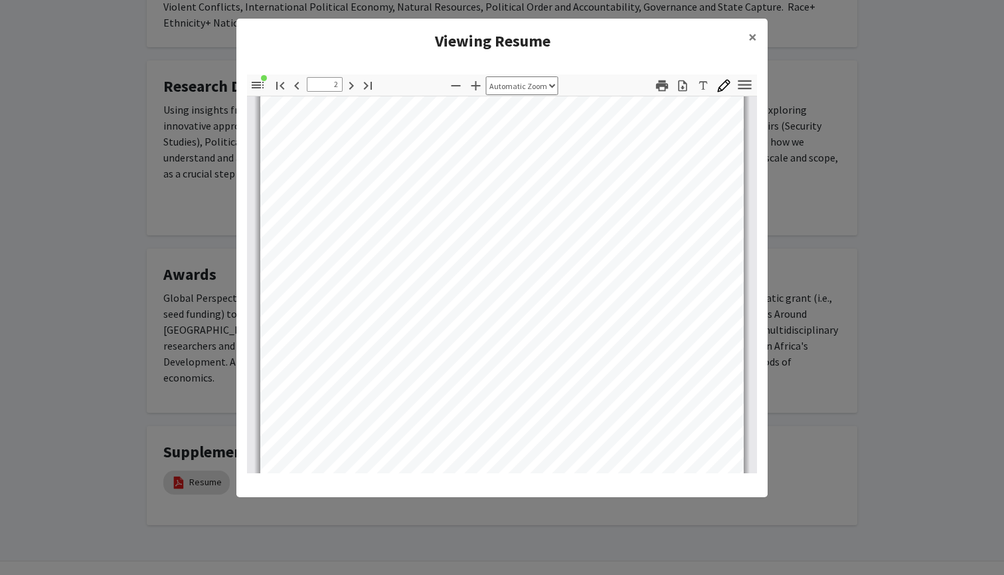
scroll to position [1053, 0]
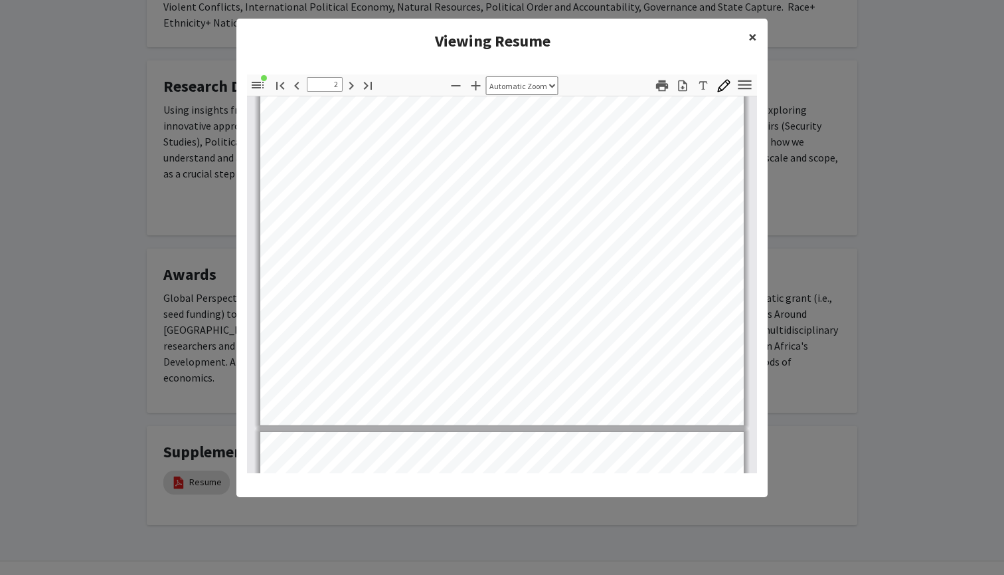
click at [750, 39] on span "×" at bounding box center [753, 37] width 9 height 21
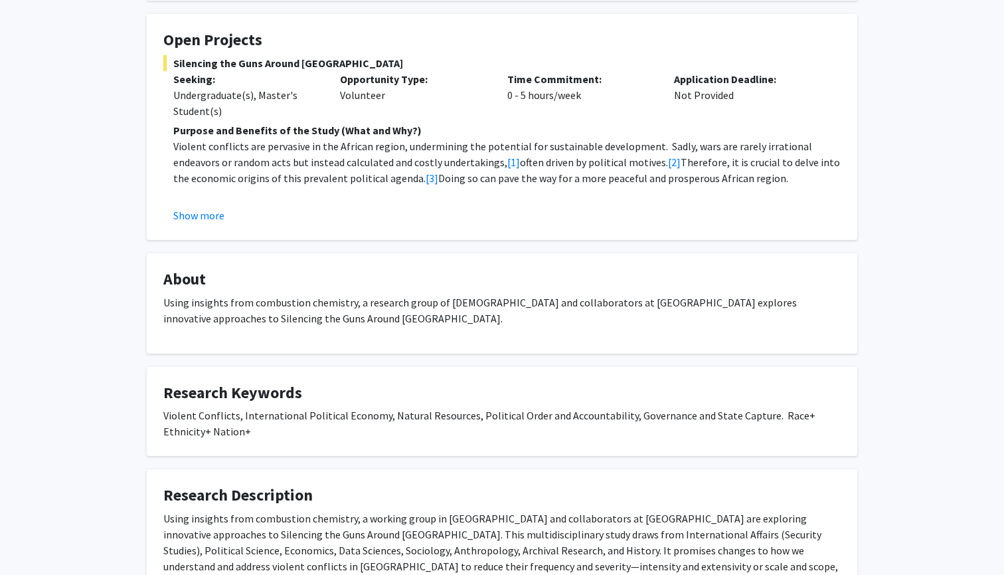
scroll to position [210, 0]
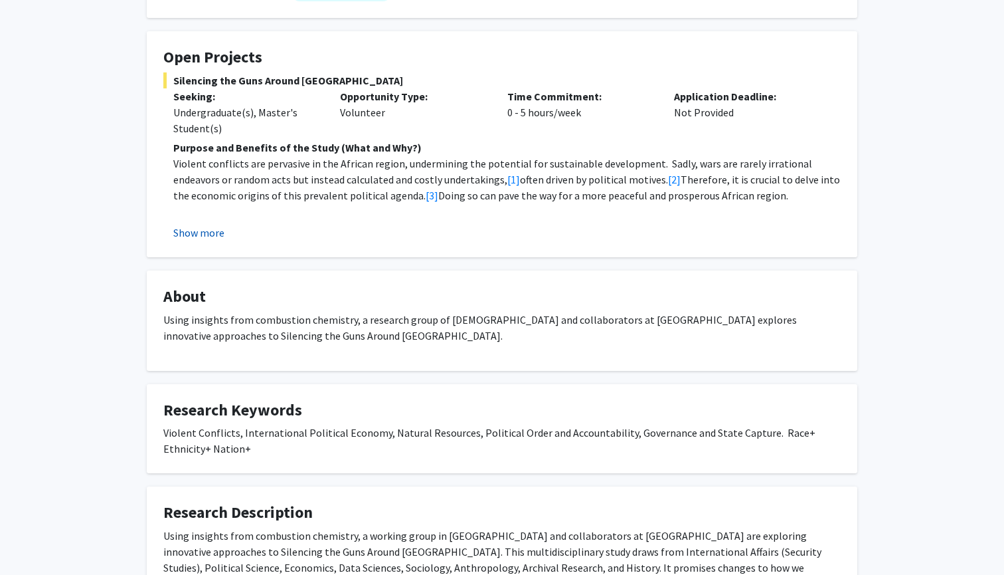
click at [201, 231] on button "Show more" at bounding box center [198, 232] width 51 height 16
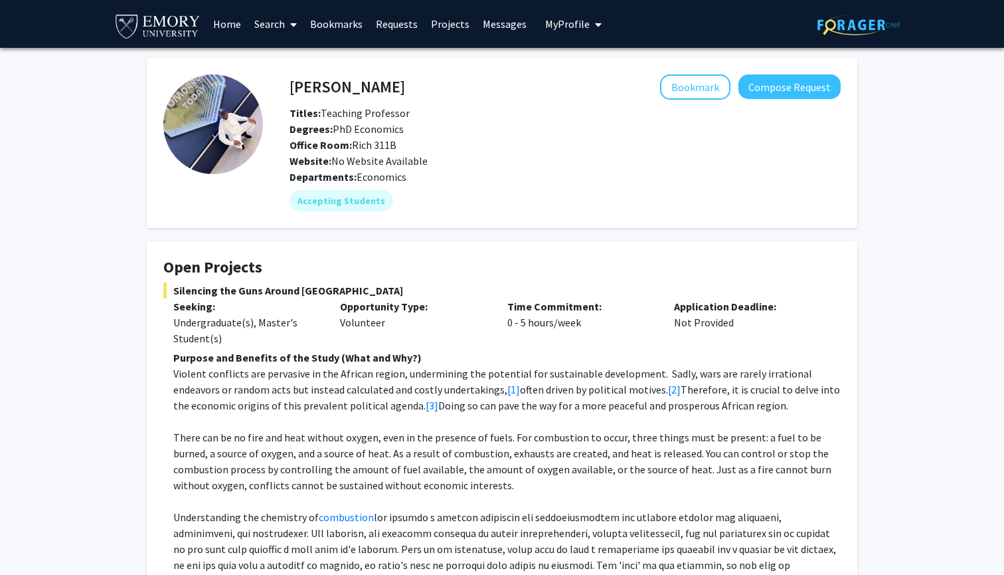
scroll to position [0, 0]
click at [325, 192] on mat-chip "Accepting Students" at bounding box center [342, 200] width 104 height 21
click at [763, 91] on button "Compose Request" at bounding box center [790, 86] width 102 height 25
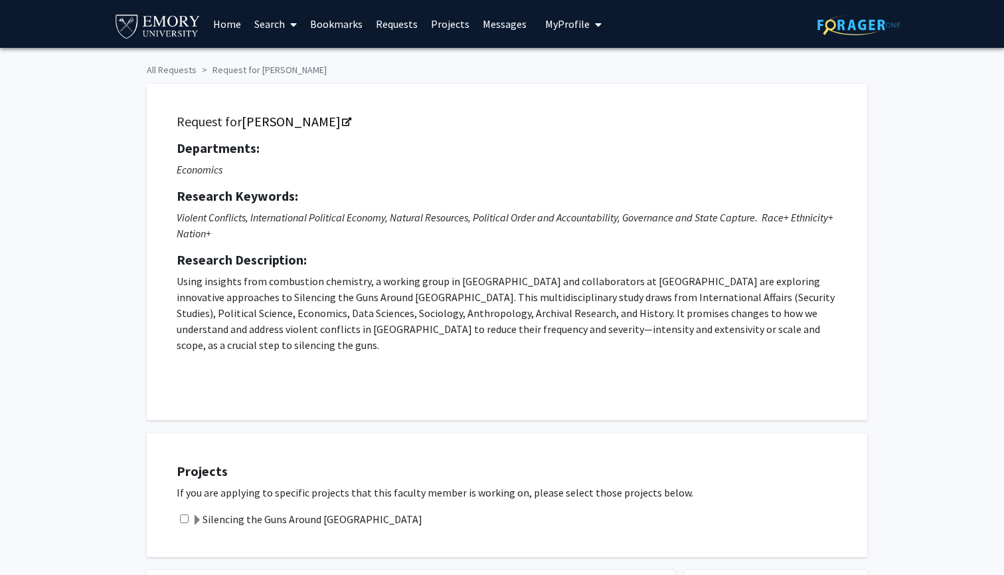
scroll to position [468, 0]
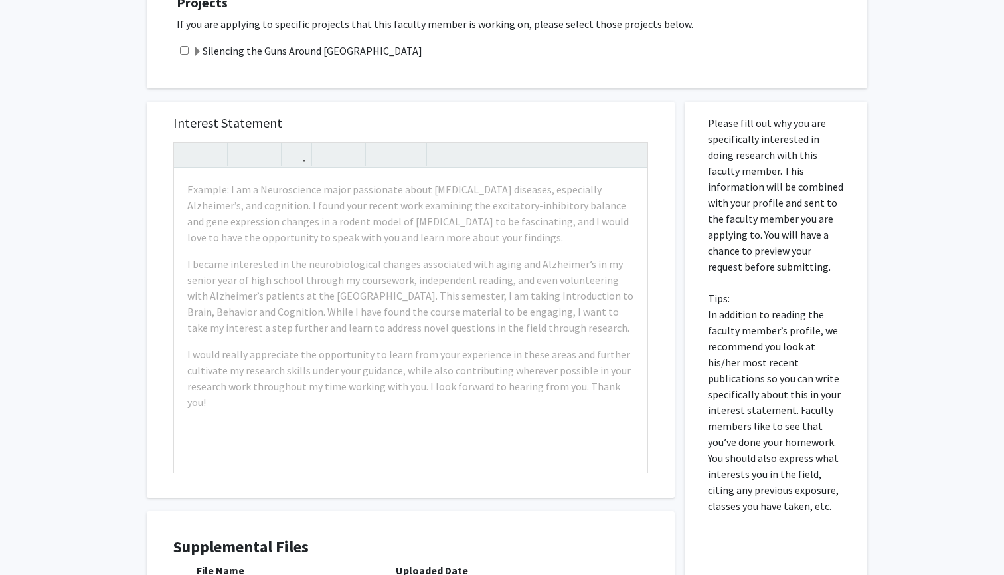
click at [673, 102] on div "Interest Statement Example: I am a Neuroscience major passionate about [MEDICAL…" at bounding box center [411, 300] width 528 height 396
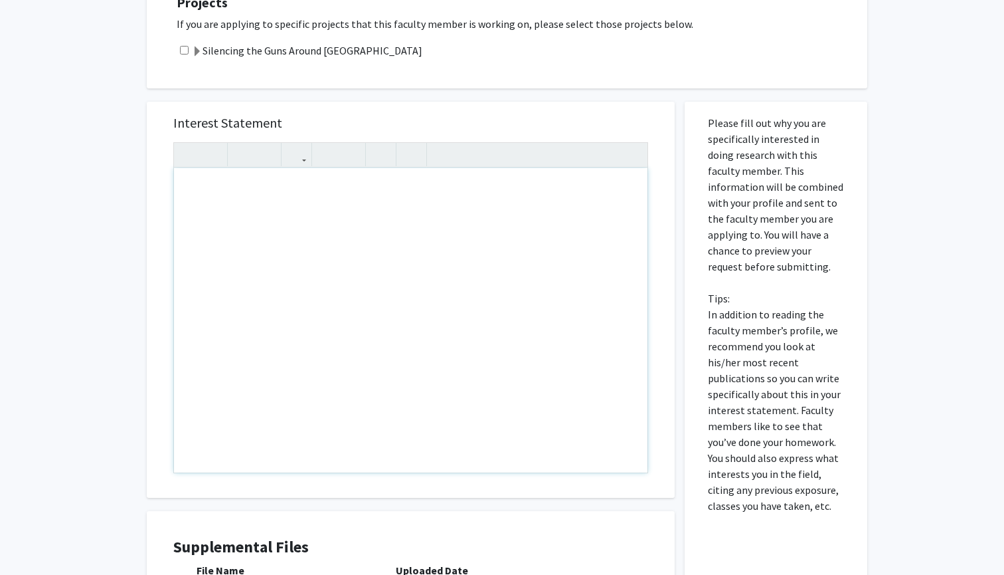
drag, startPoint x: 422, startPoint y: 221, endPoint x: 505, endPoint y: 260, distance: 92.7
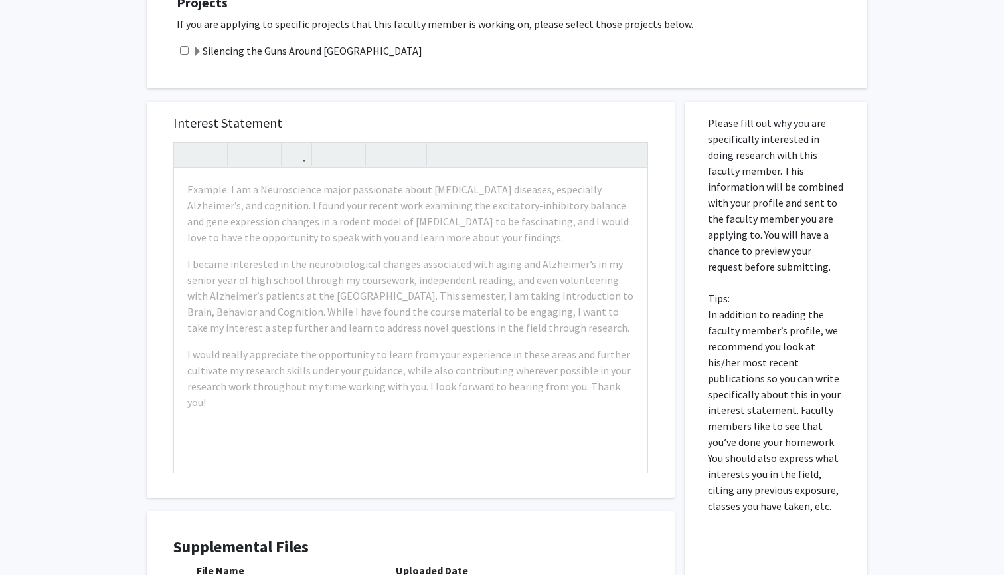
click at [514, 102] on div "Interest Statement Example: I am a Neuroscience major passionate about [MEDICAL…" at bounding box center [410, 300] width 501 height 396
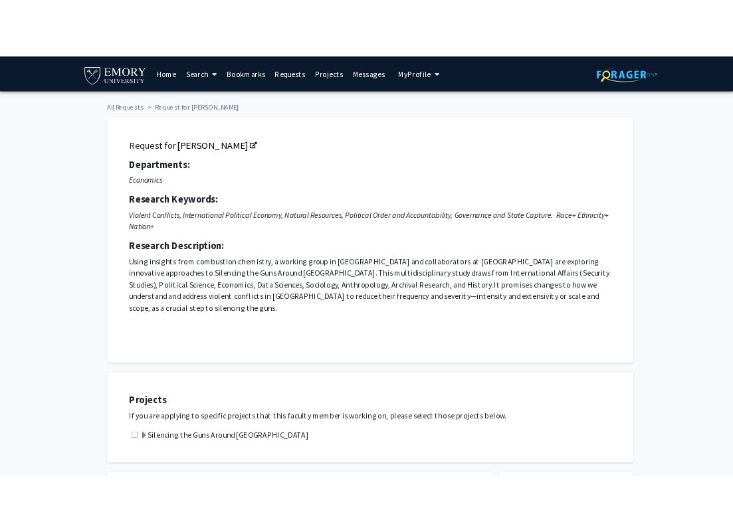
scroll to position [0, 0]
